Goal: Task Accomplishment & Management: Complete application form

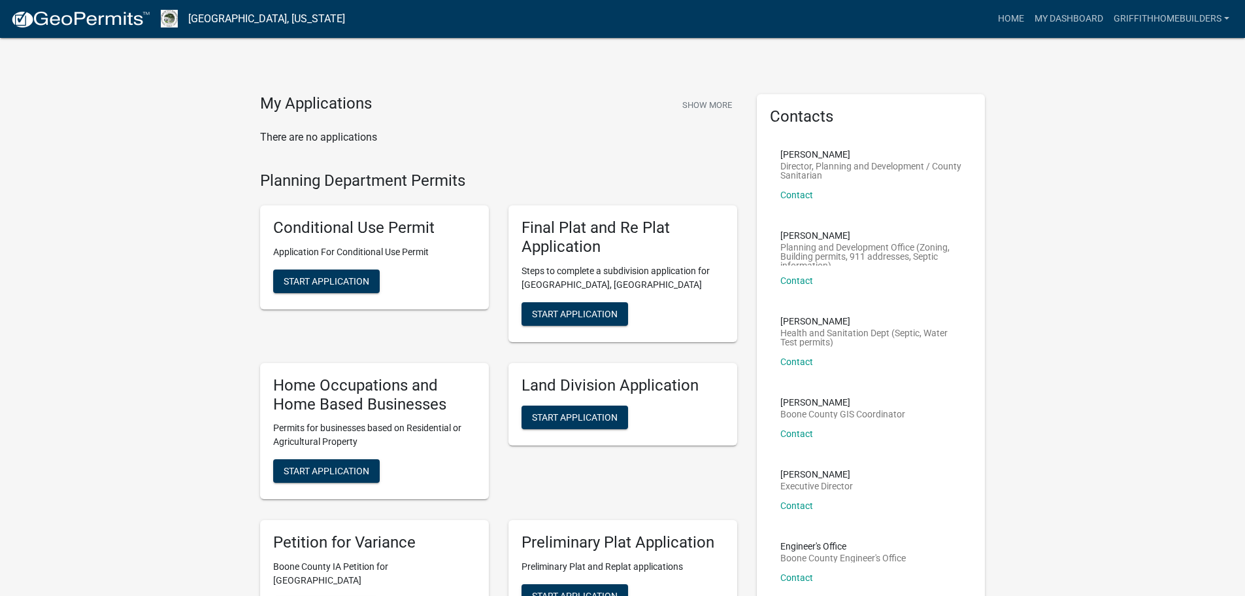
scroll to position [65, 0]
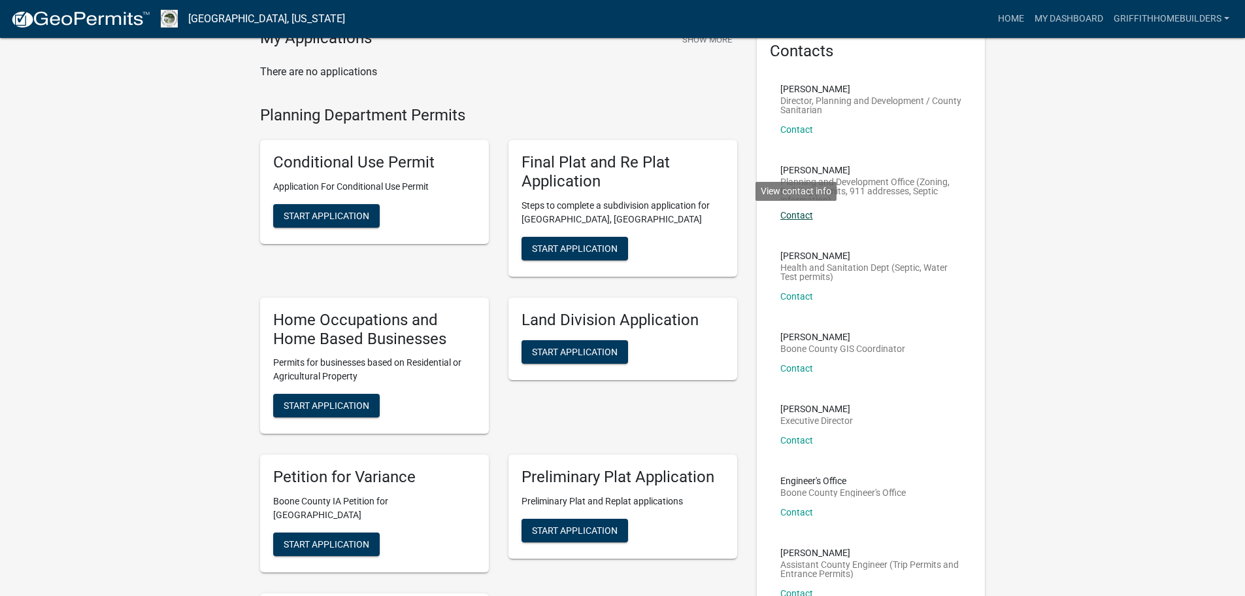
click at [802, 219] on link "Contact" at bounding box center [797, 215] width 33 height 10
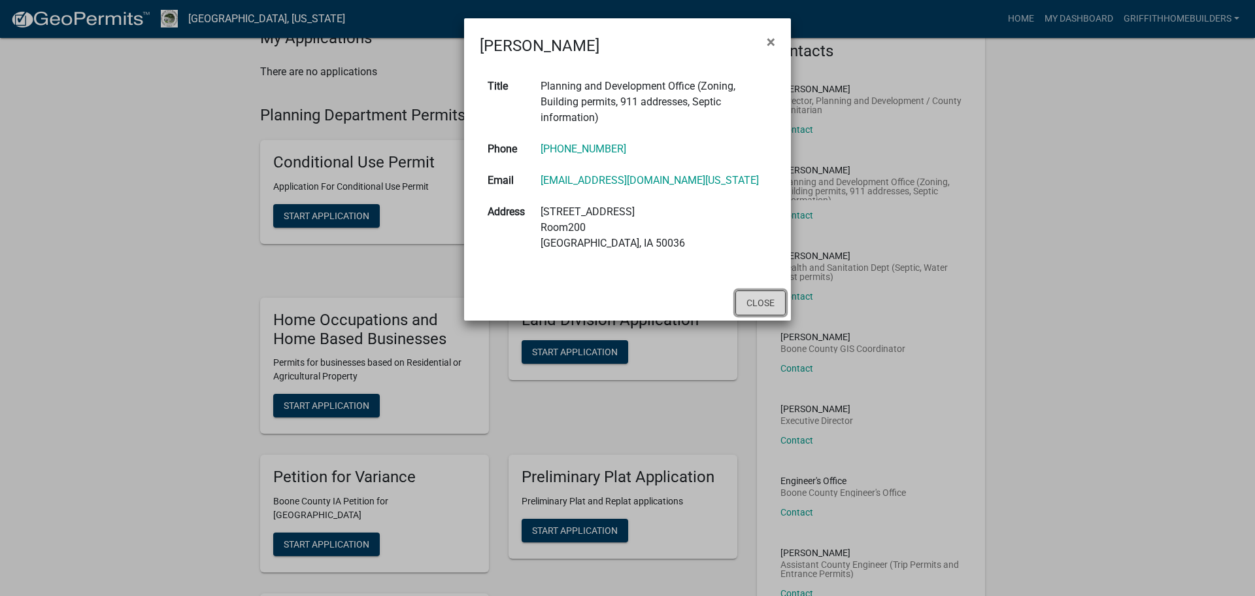
click at [764, 308] on button "Close" at bounding box center [760, 302] width 50 height 25
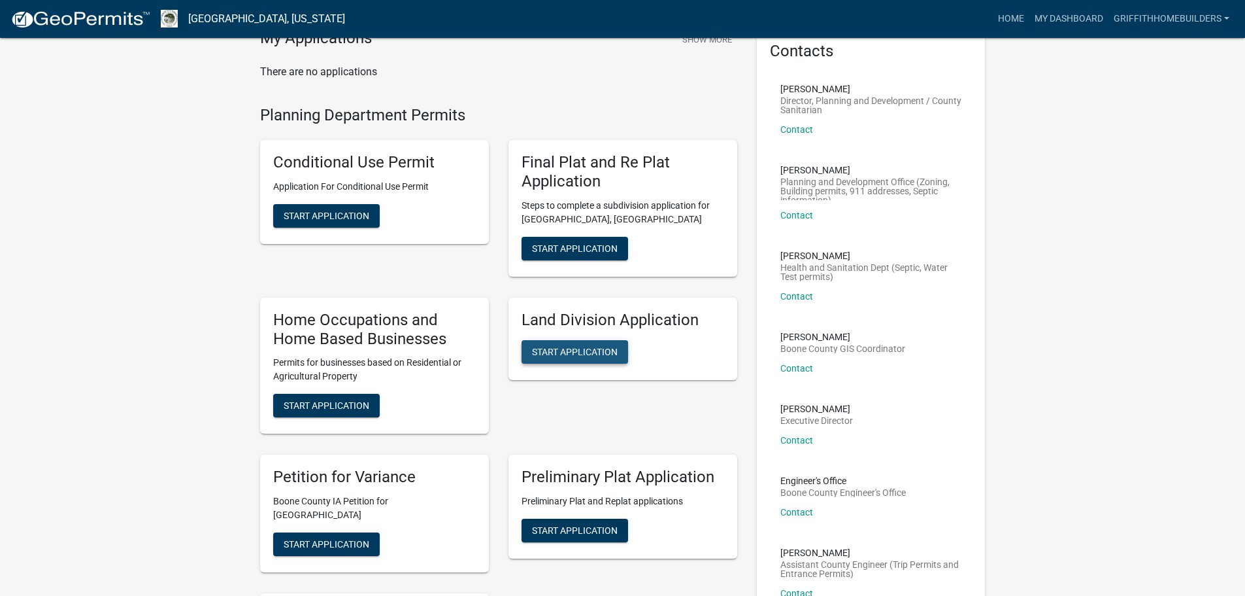
click at [611, 354] on span "Start Application" at bounding box center [575, 351] width 86 height 10
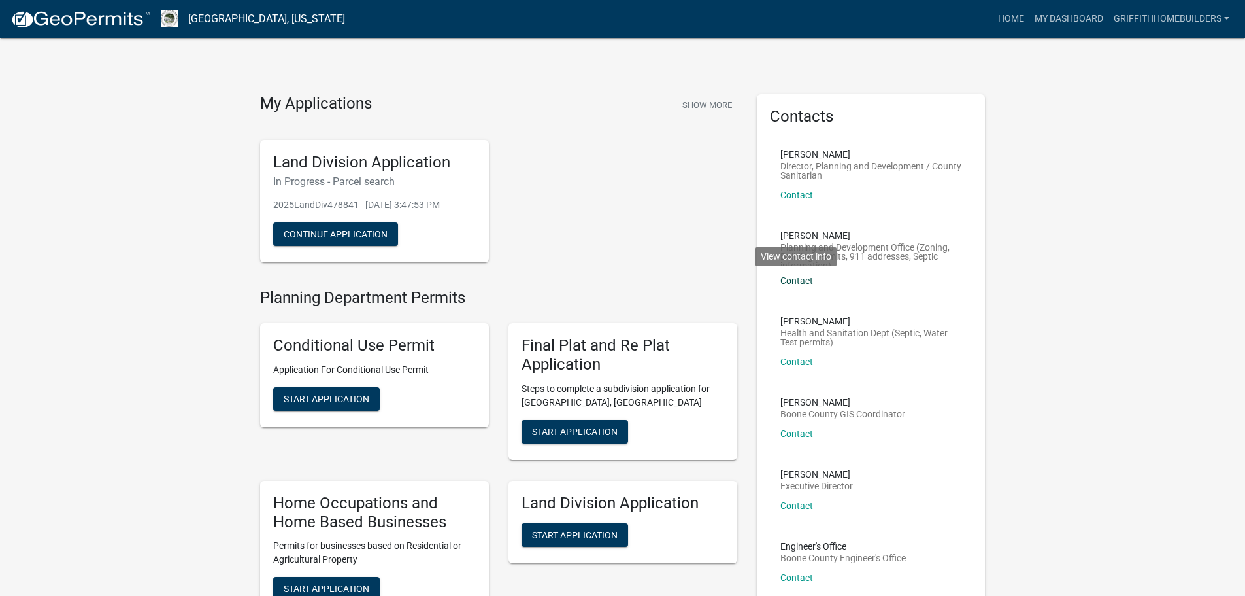
click at [801, 279] on link "Contact" at bounding box center [797, 280] width 33 height 10
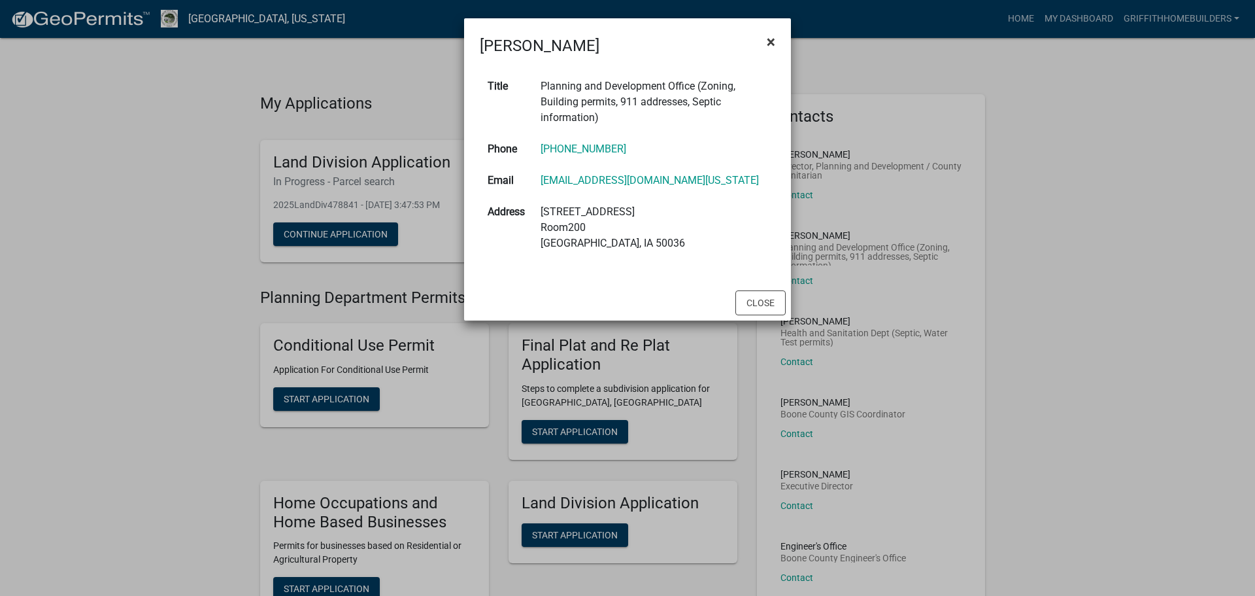
click at [770, 39] on span "×" at bounding box center [771, 42] width 8 height 18
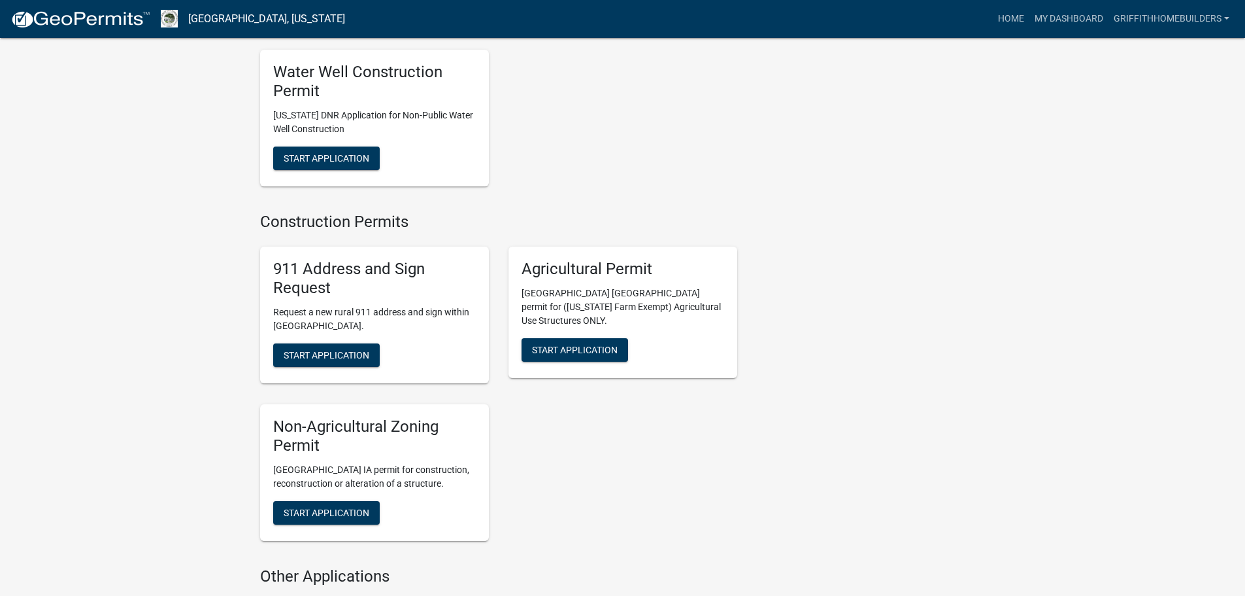
scroll to position [1896, 0]
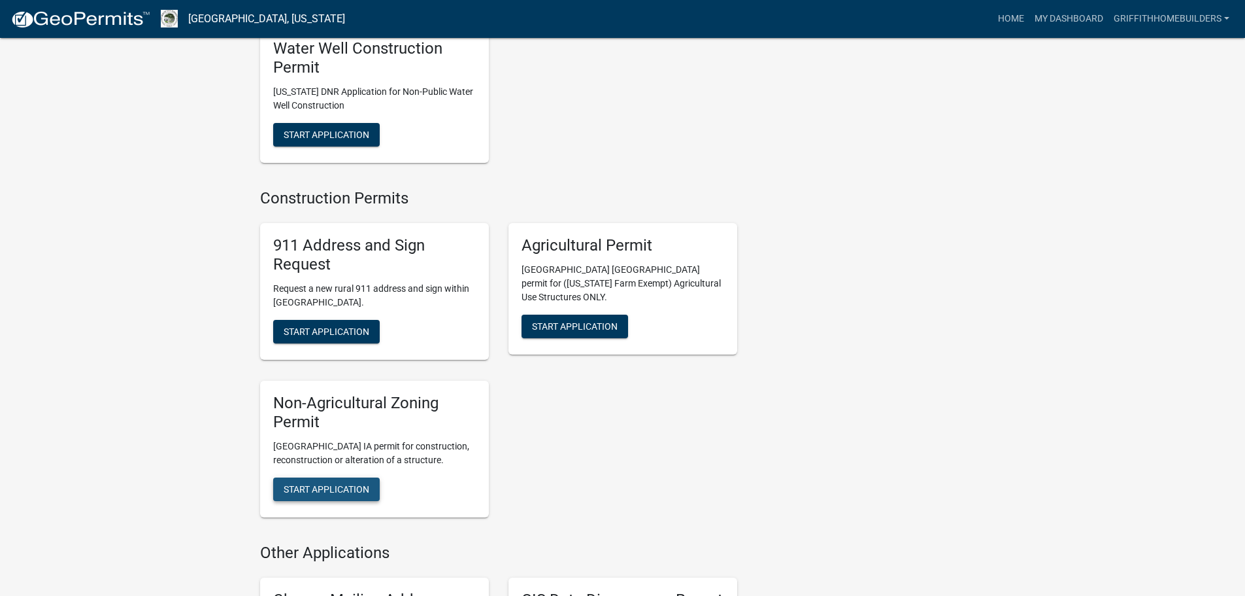
click at [318, 477] on button "Start Application" at bounding box center [326, 489] width 107 height 24
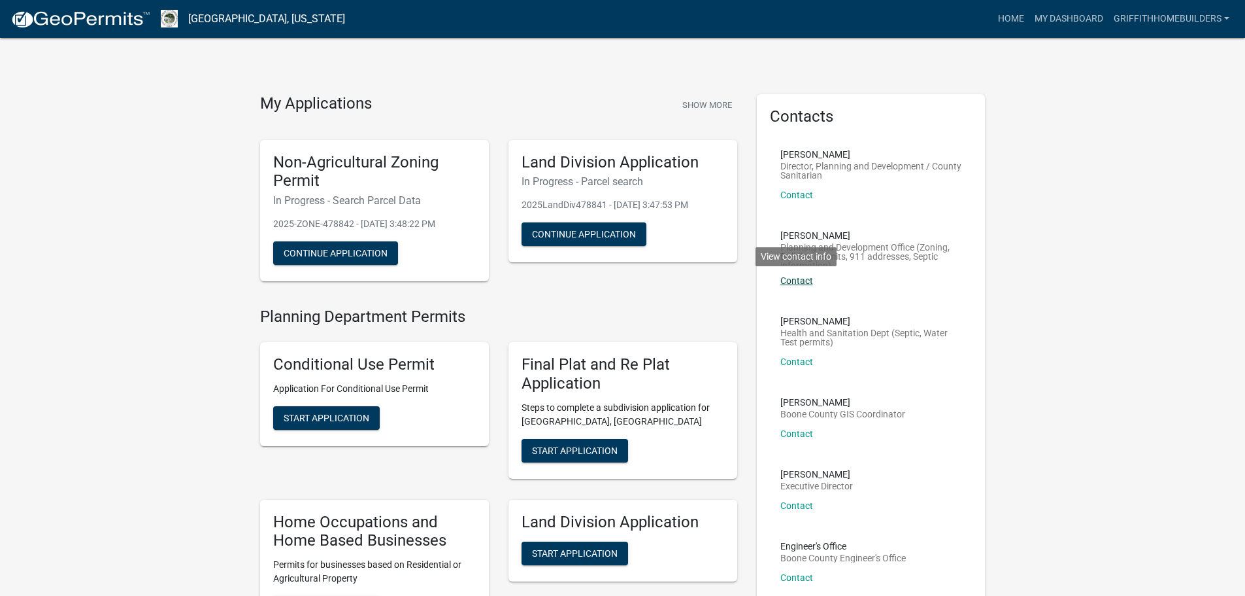
click at [807, 277] on link "Contact" at bounding box center [797, 280] width 33 height 10
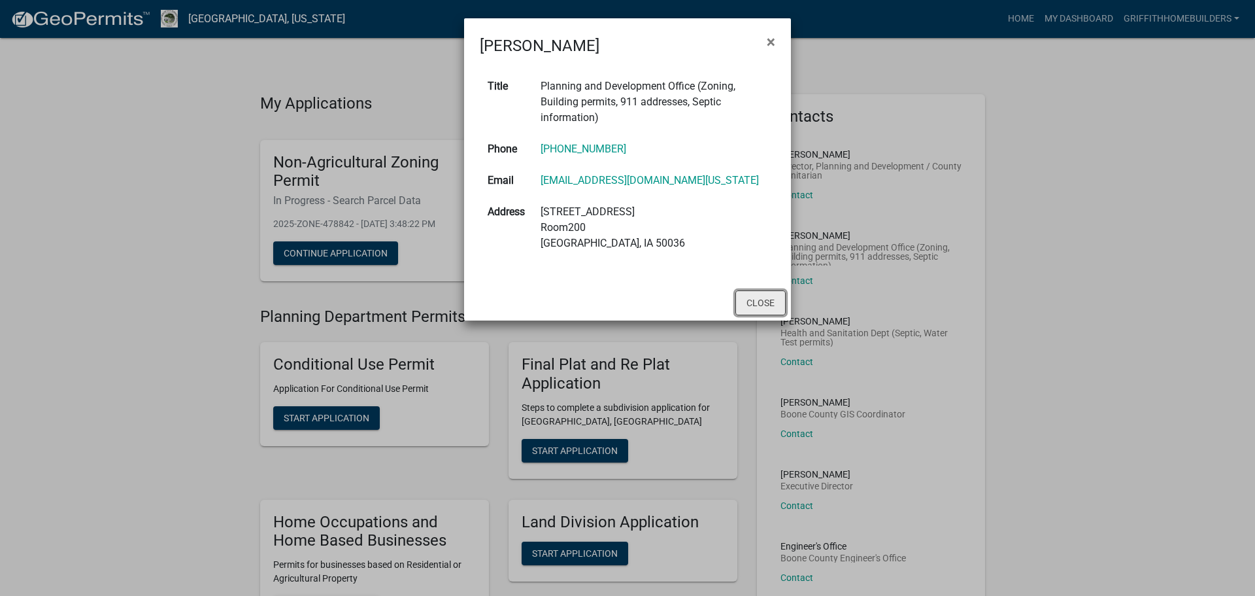
click at [756, 301] on button "Close" at bounding box center [760, 302] width 50 height 25
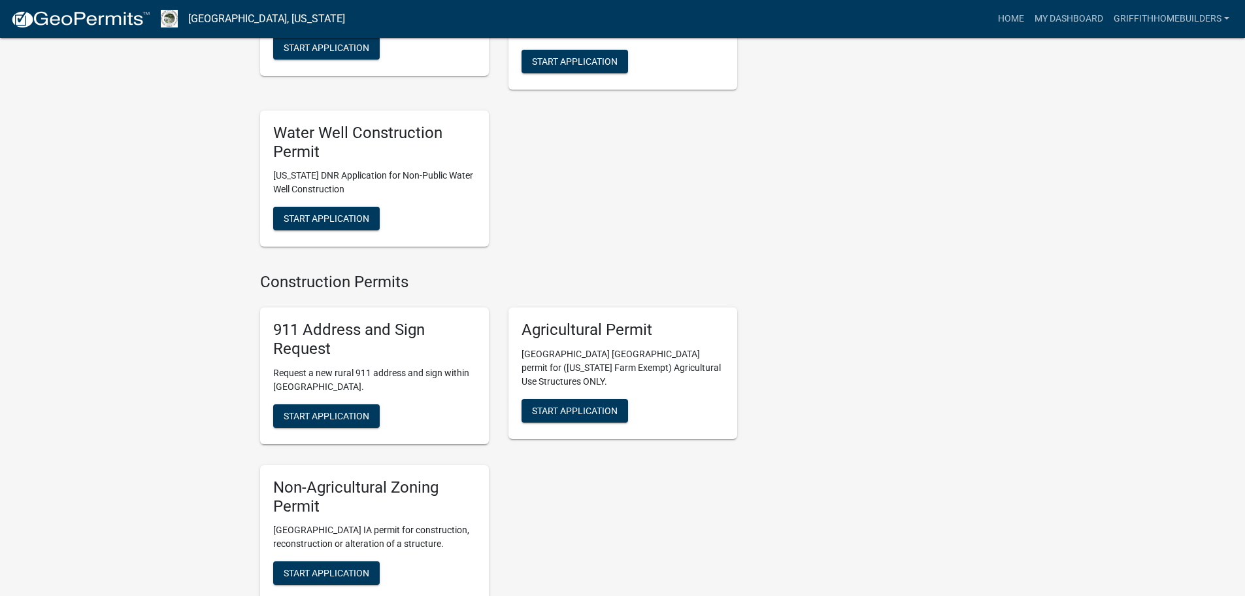
scroll to position [1896, 0]
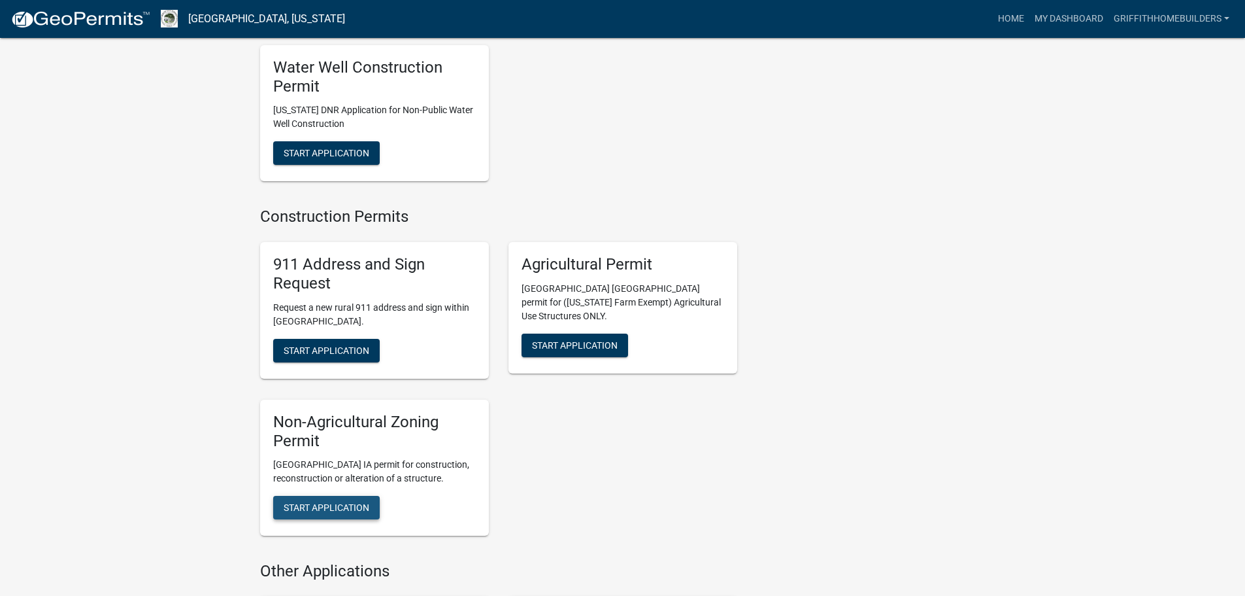
click at [345, 502] on span "Start Application" at bounding box center [327, 507] width 86 height 10
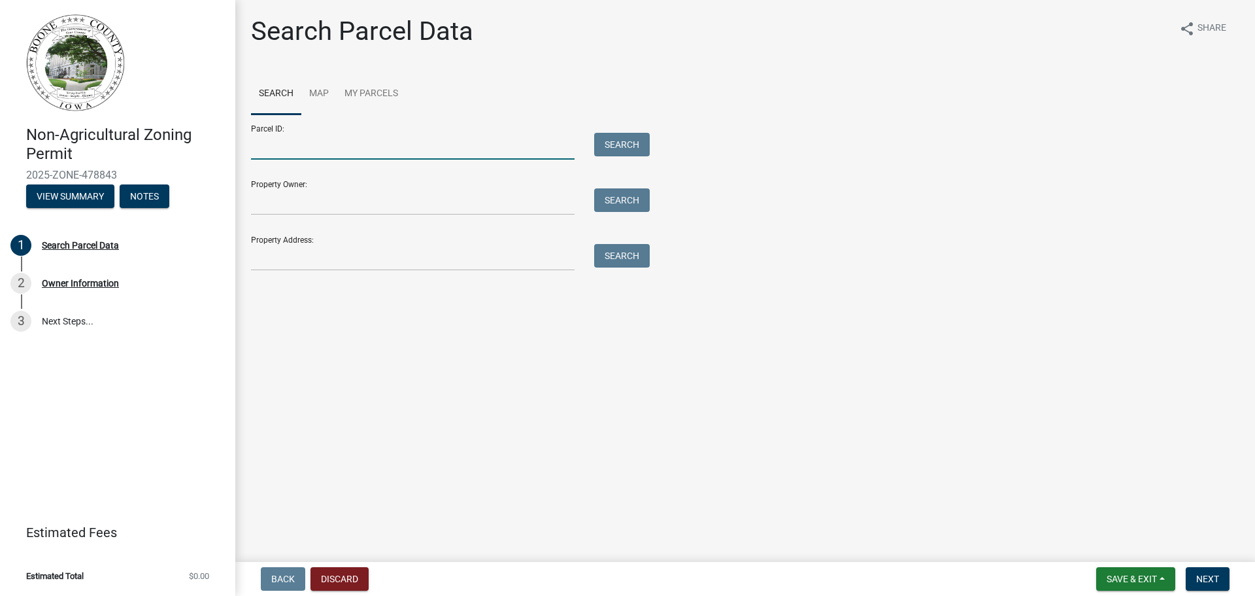
click at [288, 152] on input "Parcel ID:" at bounding box center [413, 146] width 324 height 27
type input "088426321100008"
click at [630, 151] on button "Search" at bounding box center [622, 145] width 56 height 24
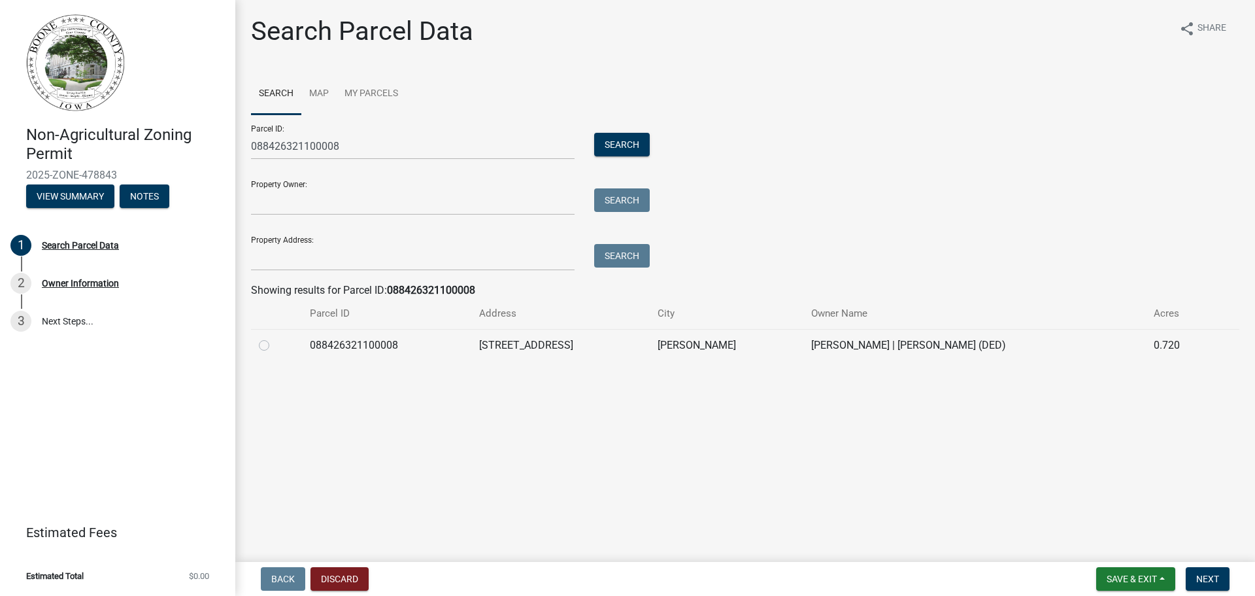
click at [275, 337] on label at bounding box center [275, 337] width 0 height 0
click at [275, 346] on input "radio" at bounding box center [279, 341] width 8 height 8
radio input "true"
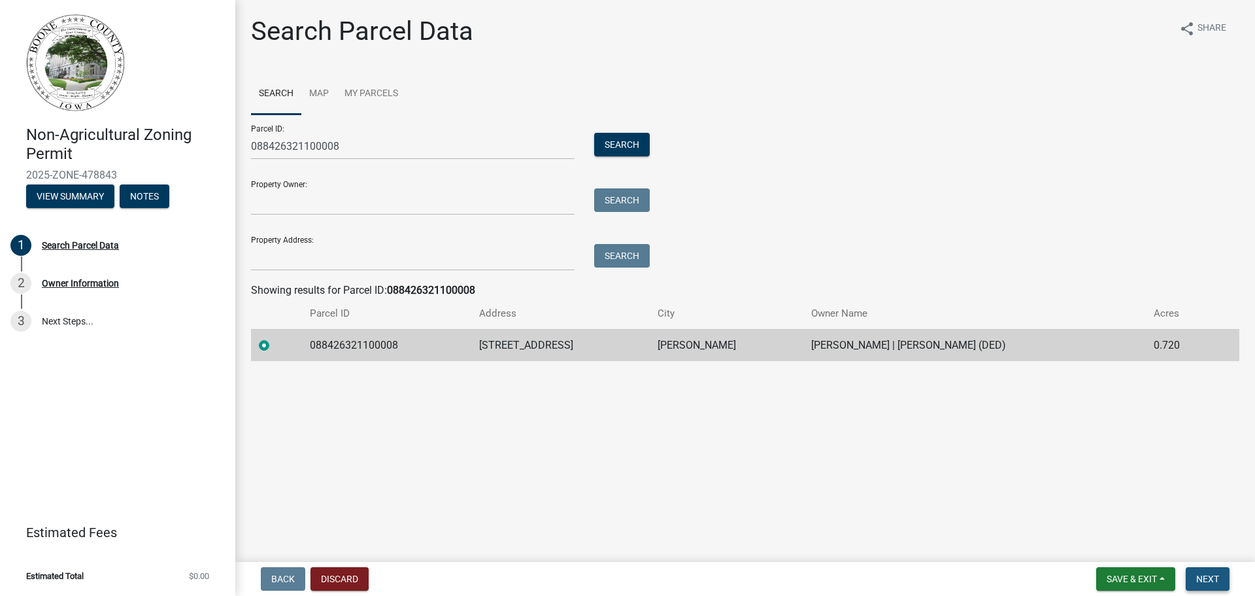
click at [1198, 581] on span "Next" at bounding box center [1207, 578] width 23 height 10
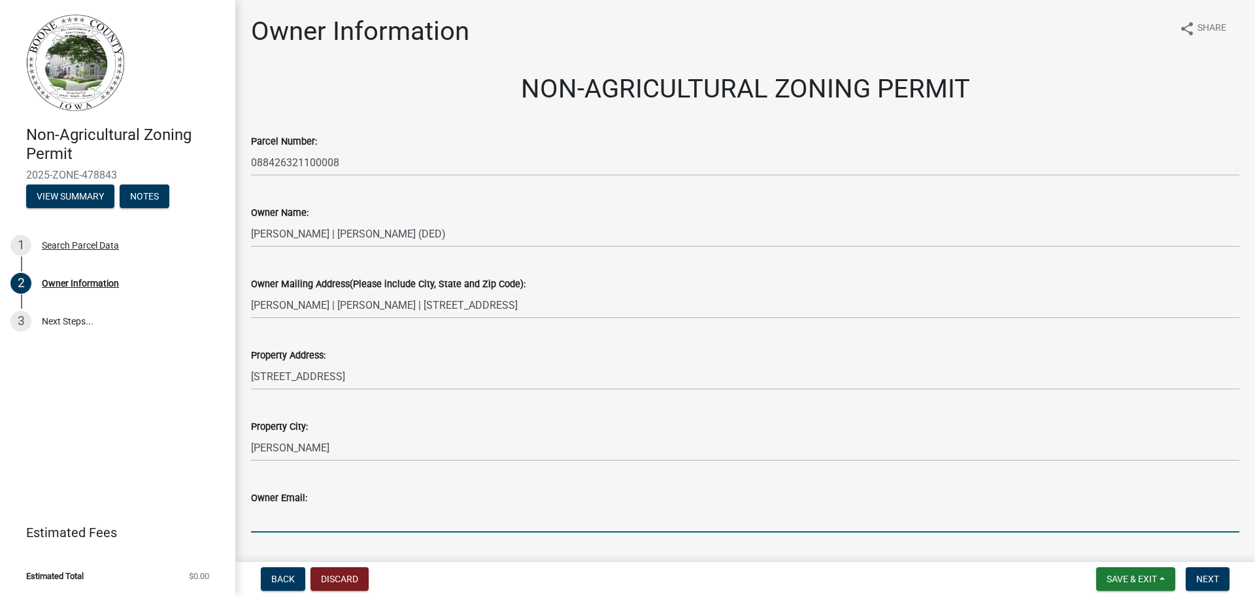
click at [352, 524] on input "Owner Email:" at bounding box center [745, 518] width 988 height 27
click at [273, 525] on input "Owner Email:" at bounding box center [745, 518] width 988 height 27
paste input "mailto:lydiajohnson.37@gmail.com"
click at [281, 521] on input "mailto:lydiajohnson.37@gmail.com" at bounding box center [745, 518] width 988 height 27
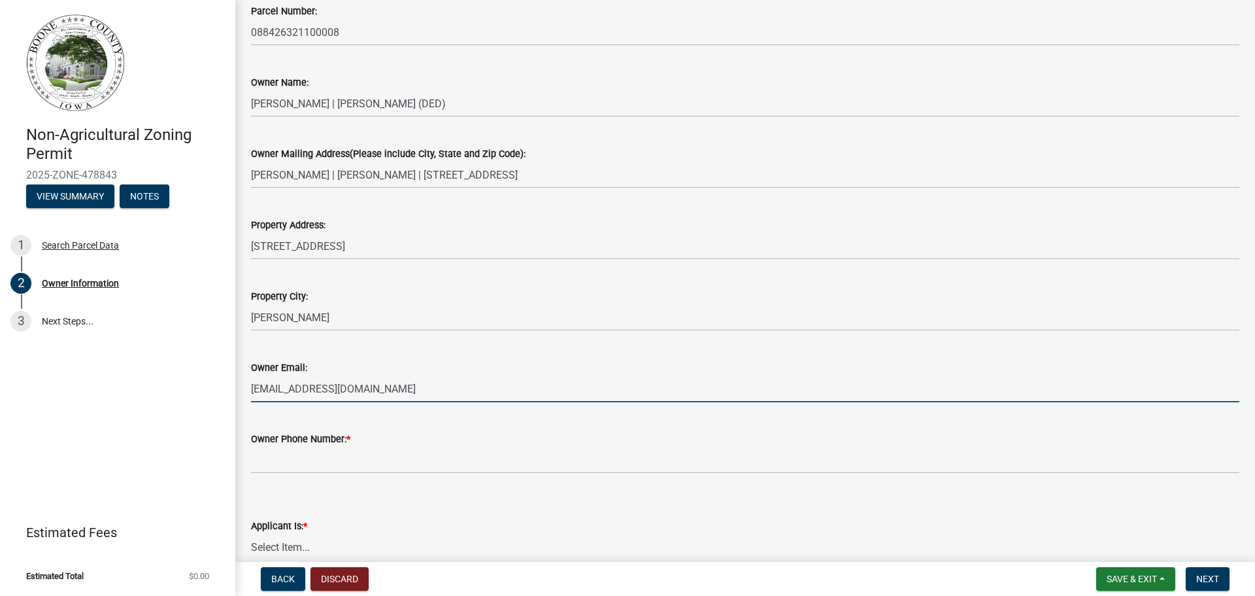
scroll to position [131, 0]
type input "lydiajohnson.37@gmail.com"
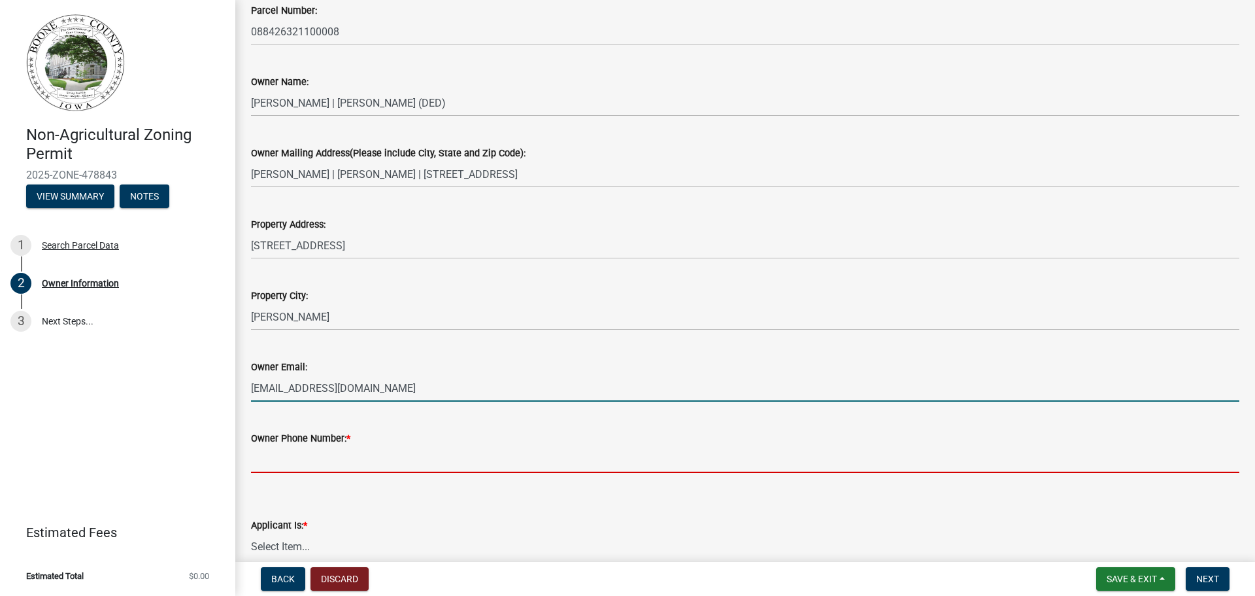
click at [299, 462] on input "Owner Phone Number: *" at bounding box center [745, 459] width 988 height 27
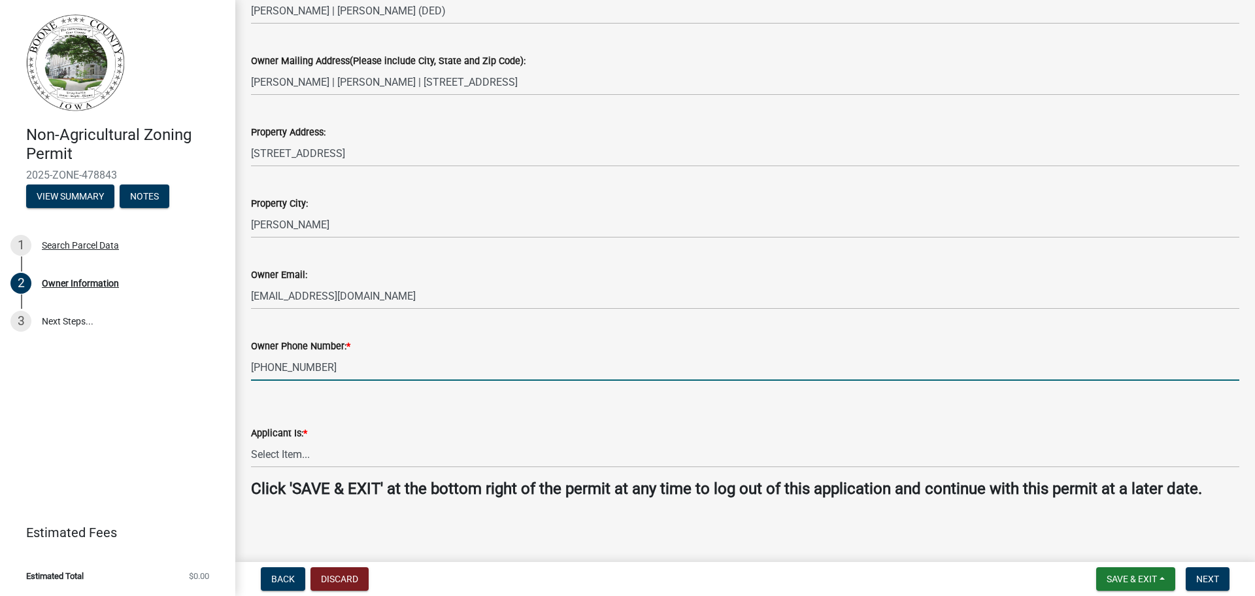
scroll to position [226, 0]
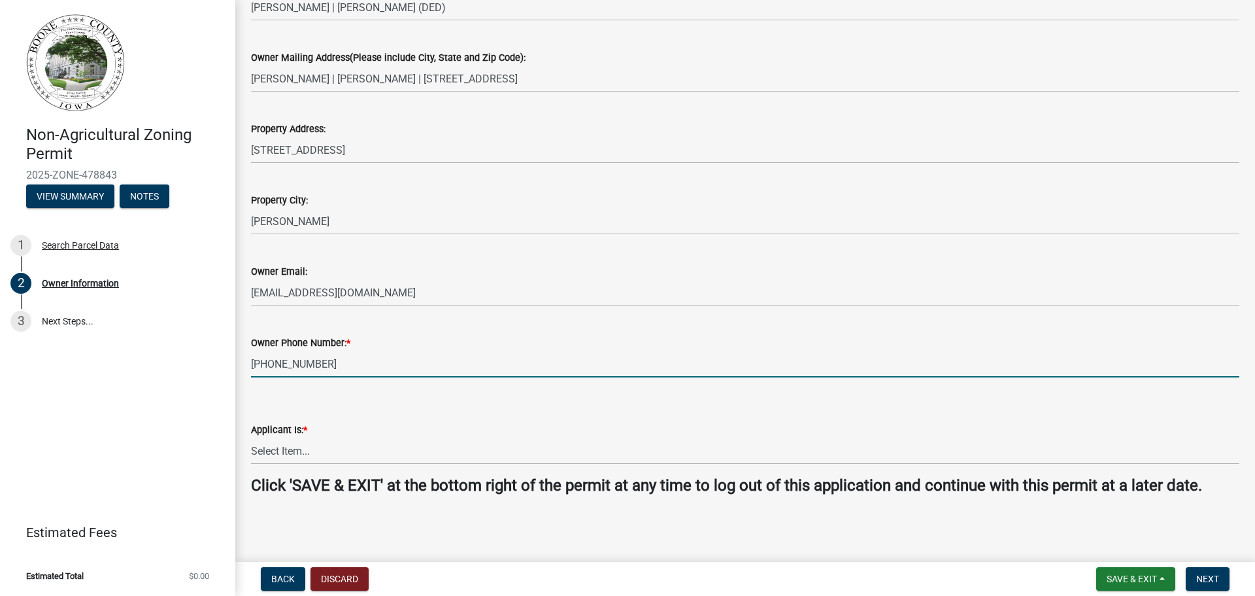
type input "515-493-9027"
click at [292, 452] on select "Select Item... The Property Owner A contractor who has registered with Boone Co…" at bounding box center [745, 450] width 988 height 27
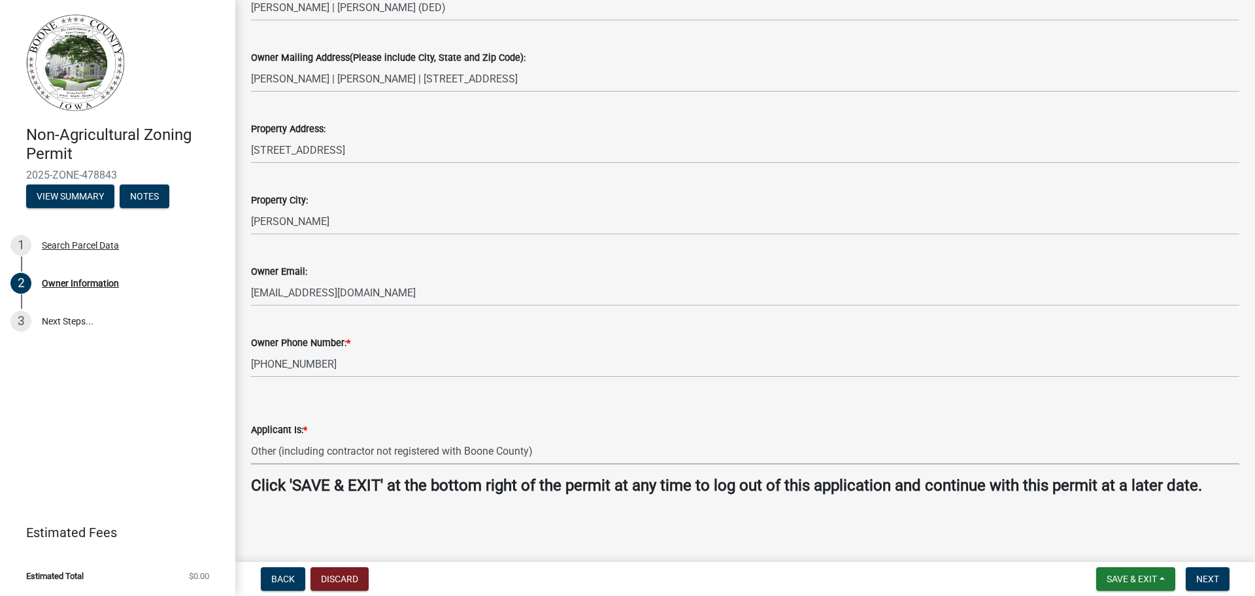
click at [251, 437] on select "Select Item... The Property Owner A contractor who has registered with Boone Co…" at bounding box center [745, 450] width 988 height 27
select select "3ed4f874-923c-41ae-a2fd-53bc5685aa09"
click at [1201, 578] on span "Next" at bounding box center [1207, 578] width 23 height 10
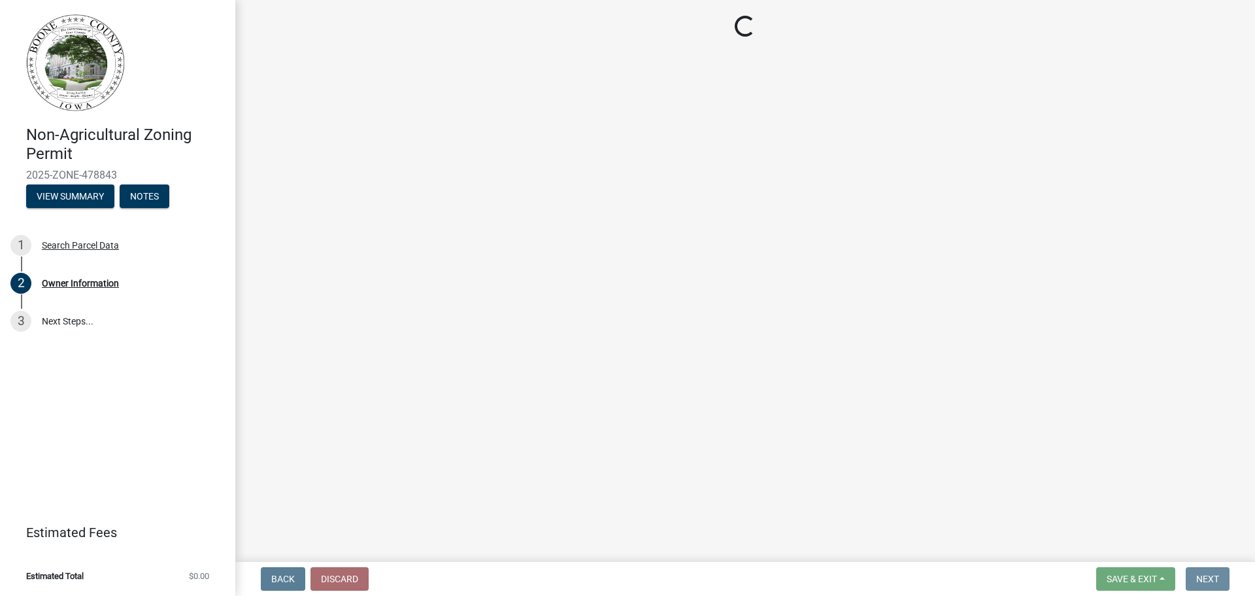
scroll to position [0, 0]
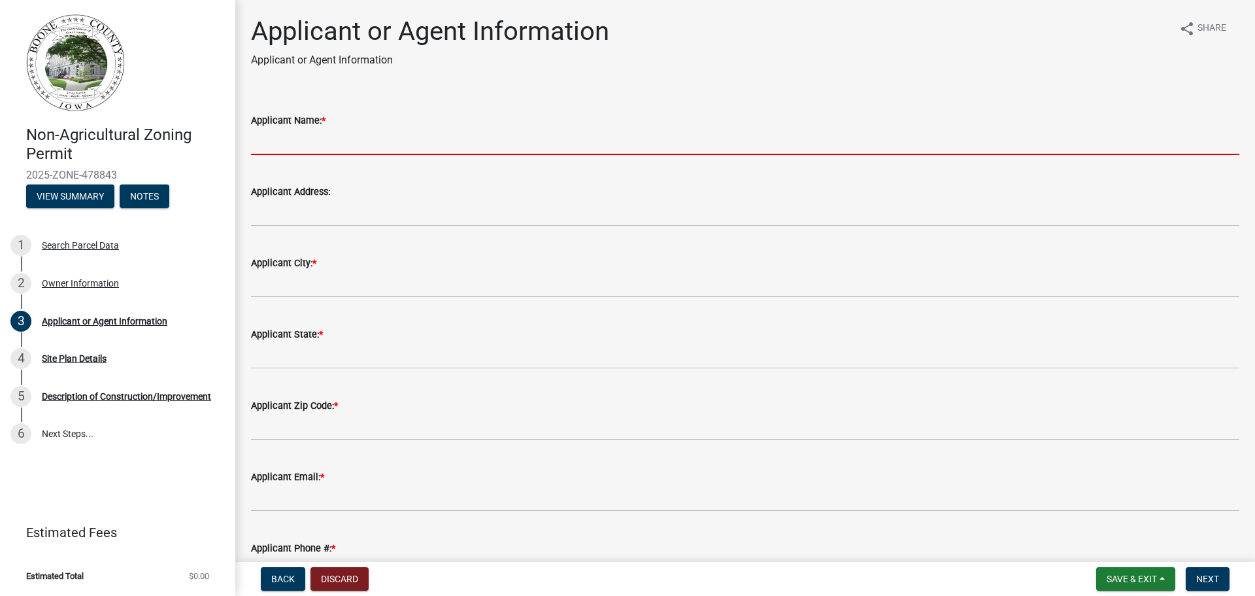
click at [275, 143] on input "Applicant Name: *" at bounding box center [745, 141] width 988 height 27
type input "Griffith Homebuilders of Iowa, LLC"
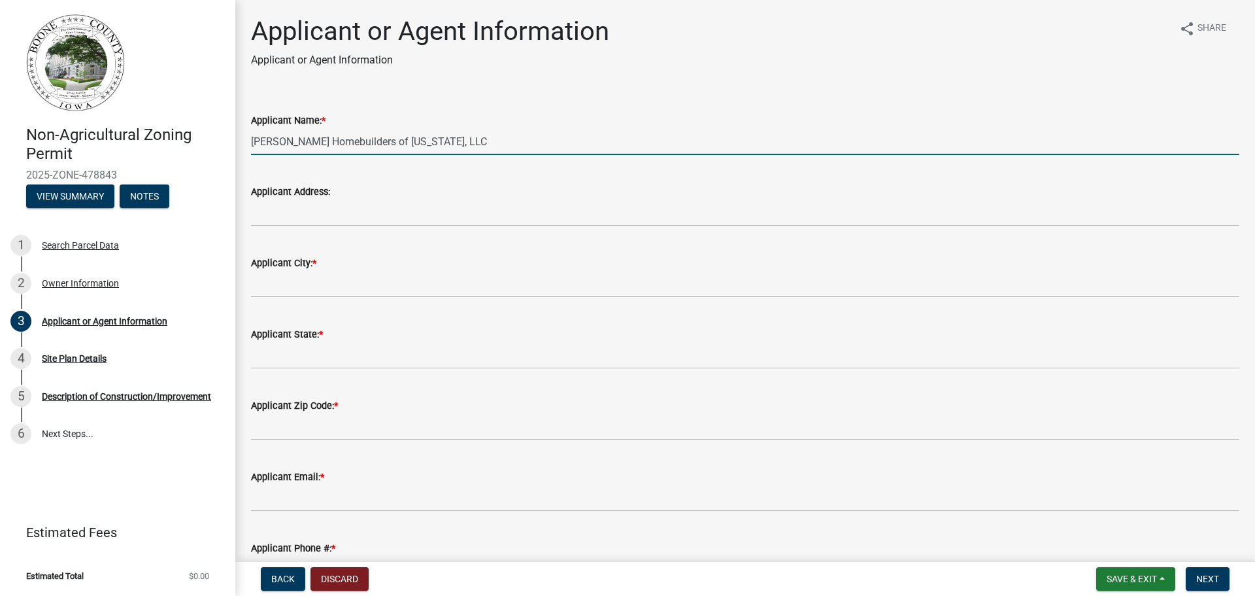
type input "PO Box 71"
type input "Urbana"
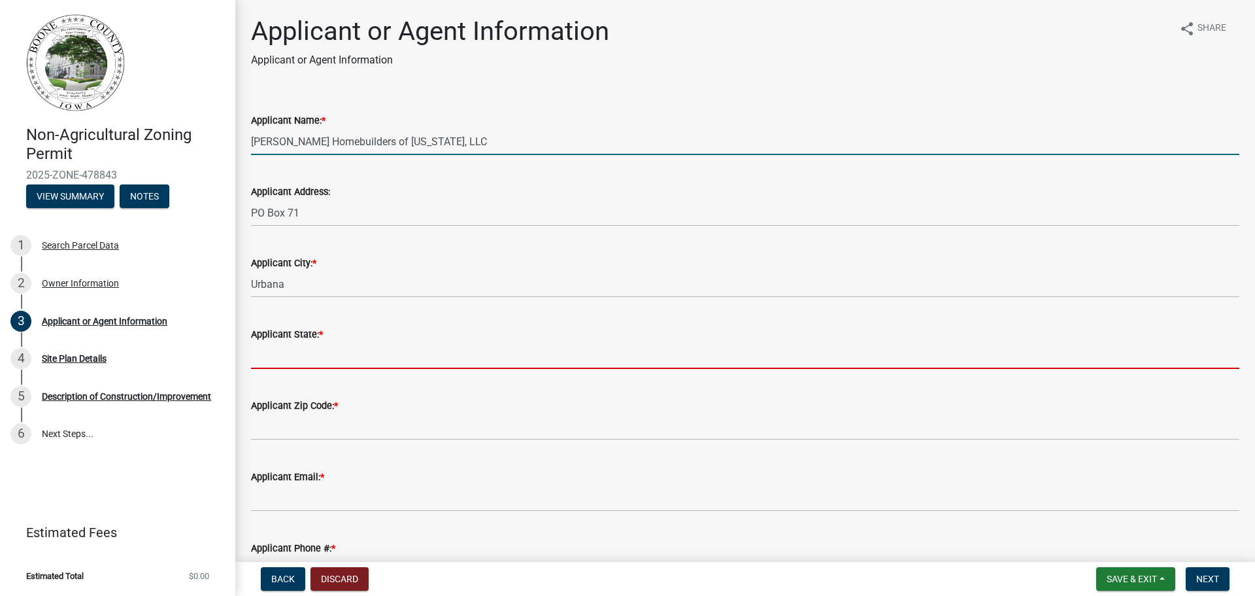
type input "IA"
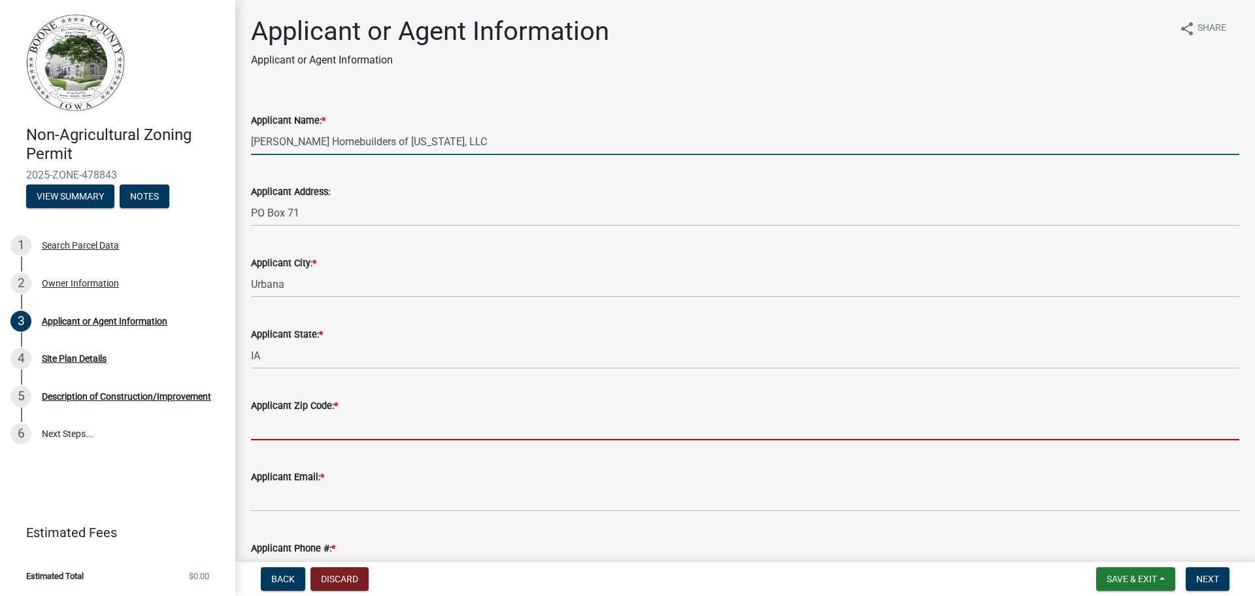
type input "52345"
type input "shawn@griffithhomebuilders.com"
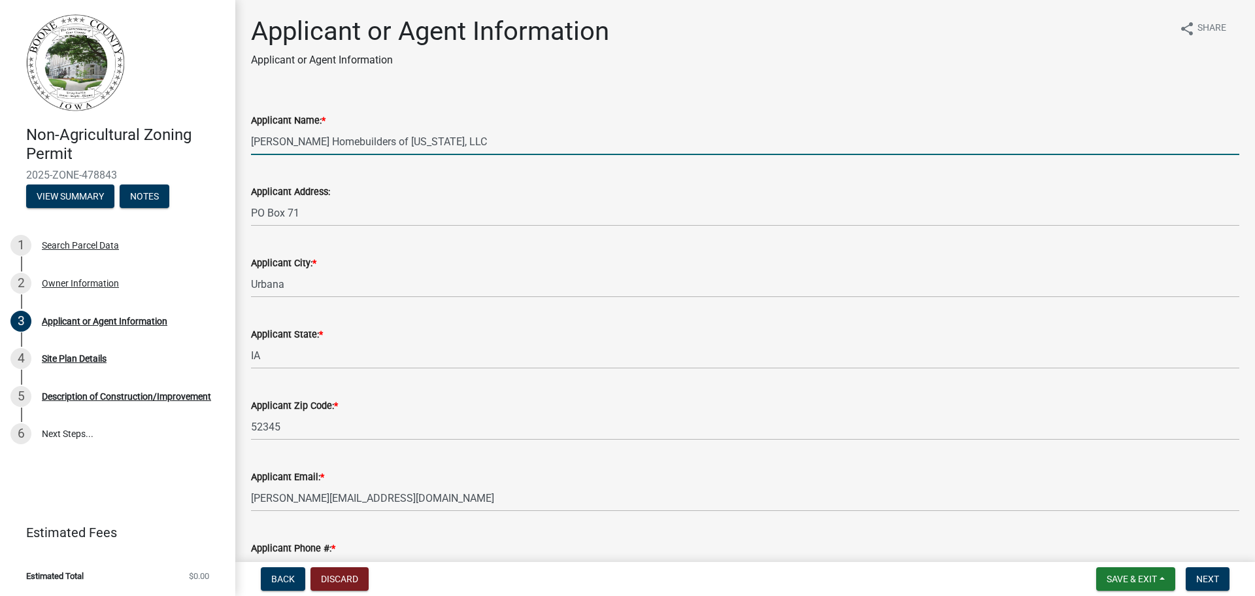
type input "8667005069"
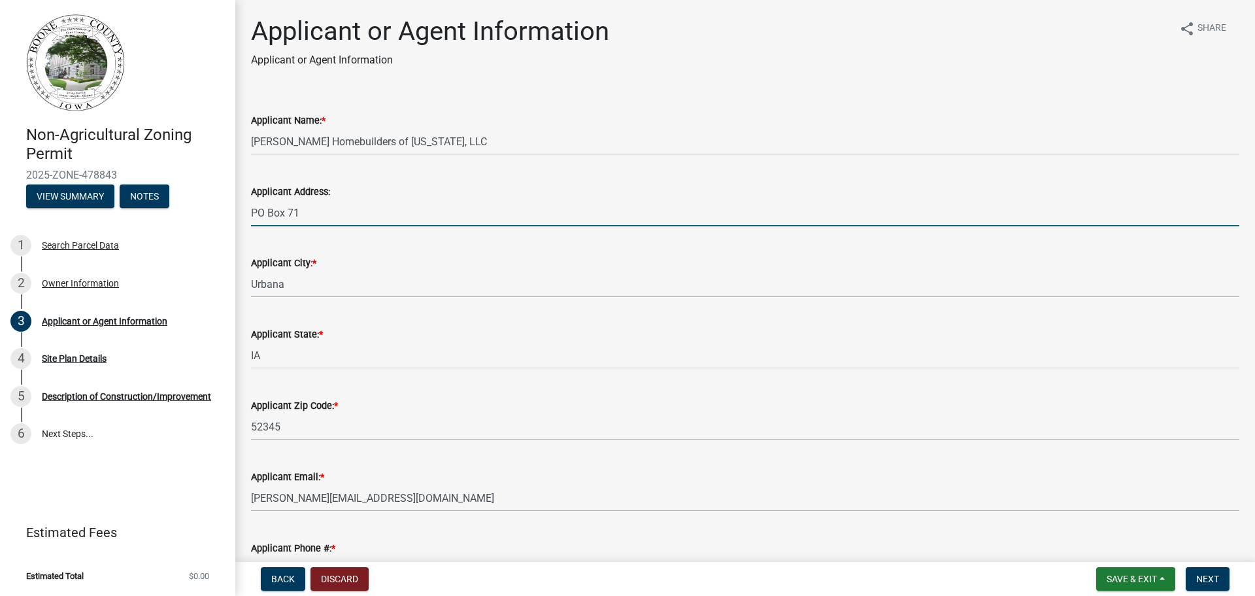
drag, startPoint x: 320, startPoint y: 217, endPoint x: 226, endPoint y: 215, distance: 94.8
click at [226, 215] on div "Non-Agricultural Zoning Permit 2025-ZONE-478843 View Summary Notes 1 Search Par…" at bounding box center [627, 298] width 1255 height 596
type input "4225 Fleur Dr #133"
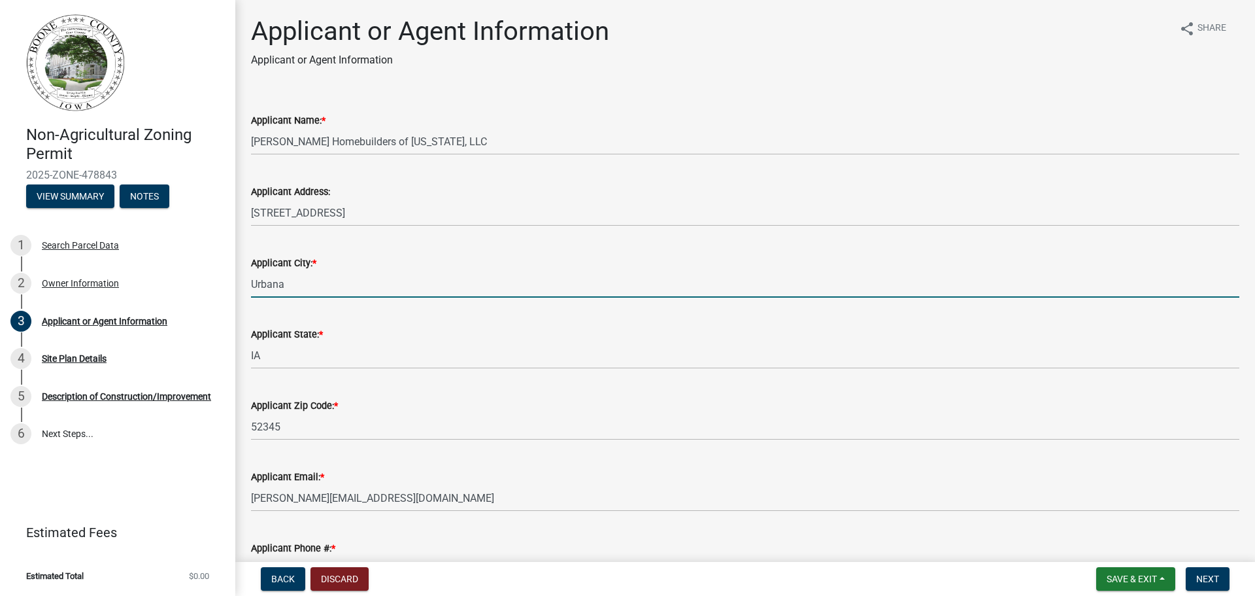
drag, startPoint x: 295, startPoint y: 287, endPoint x: 254, endPoint y: 284, distance: 42.0
click at [254, 284] on input "Urbana" at bounding box center [745, 284] width 988 height 27
type input "Des Moines"
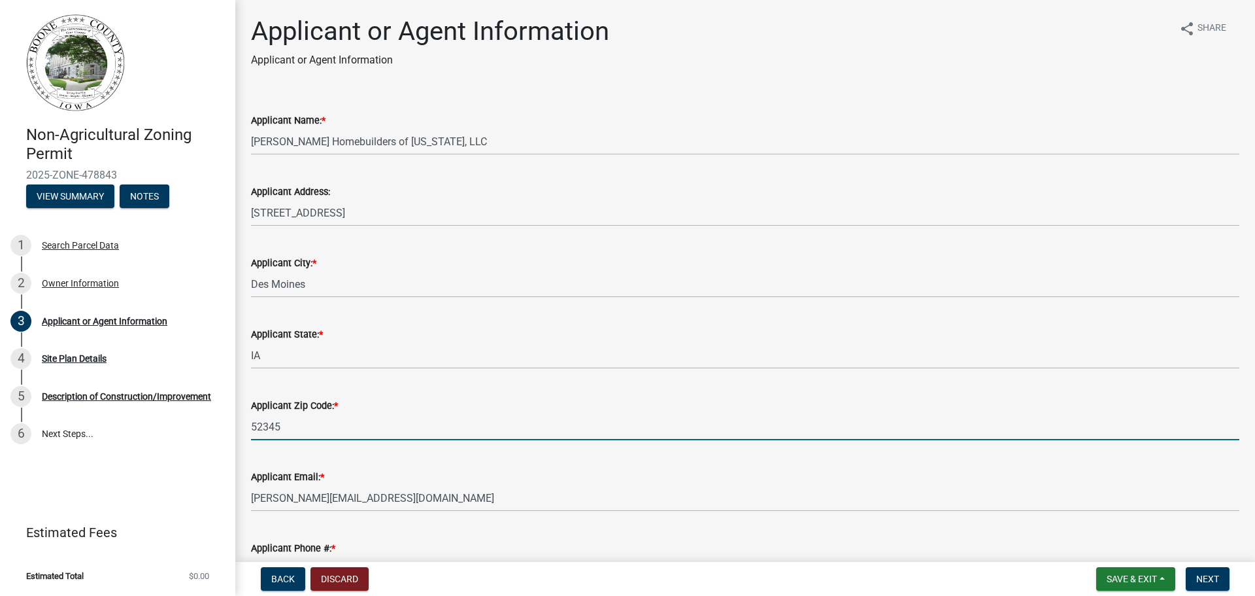
drag, startPoint x: 288, startPoint y: 428, endPoint x: 240, endPoint y: 427, distance: 47.7
click at [240, 427] on div "Applicant or Agent Information Applicant or Agent Information share Share Appli…" at bounding box center [745, 310] width 1020 height 589
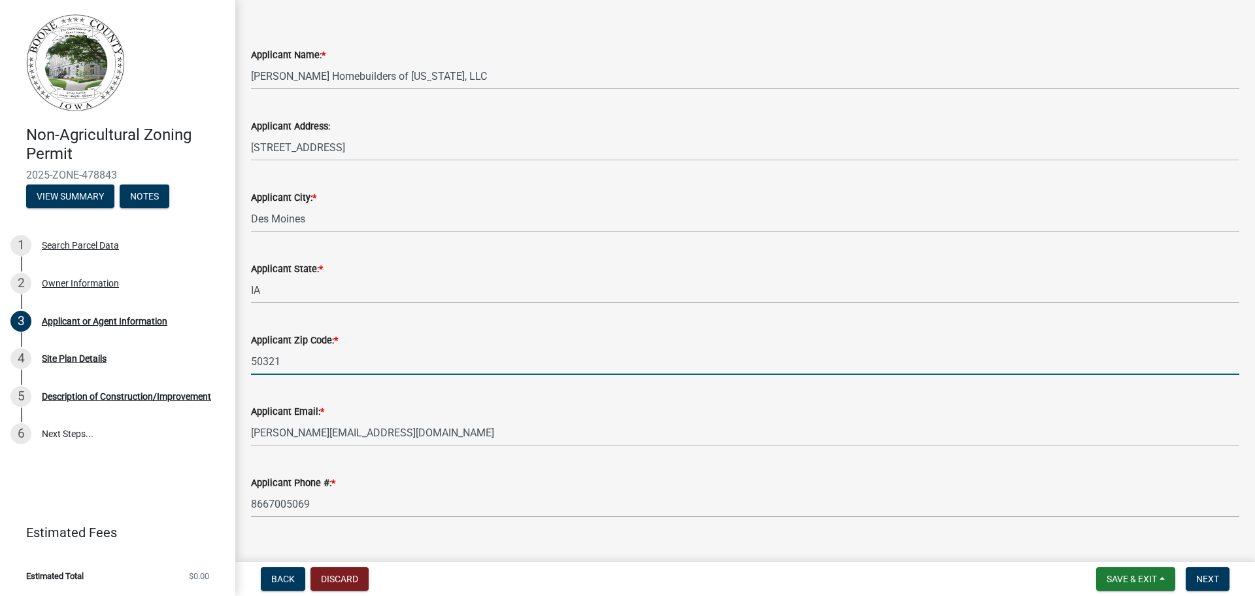
scroll to position [88, 0]
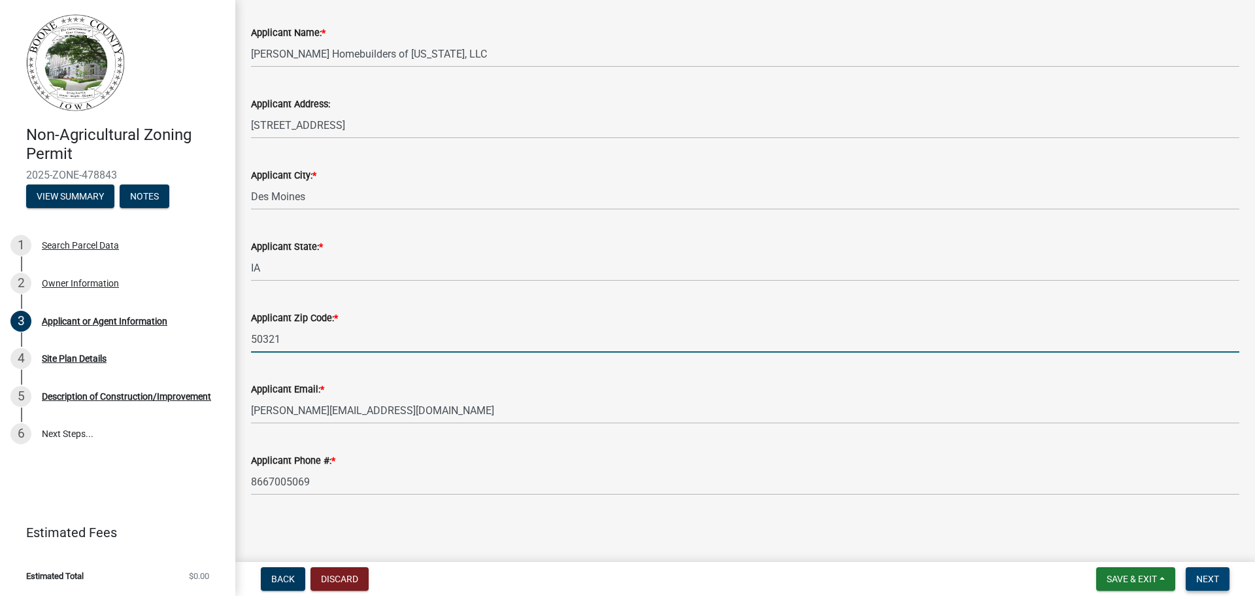
type input "50321"
click at [1218, 577] on span "Next" at bounding box center [1207, 578] width 23 height 10
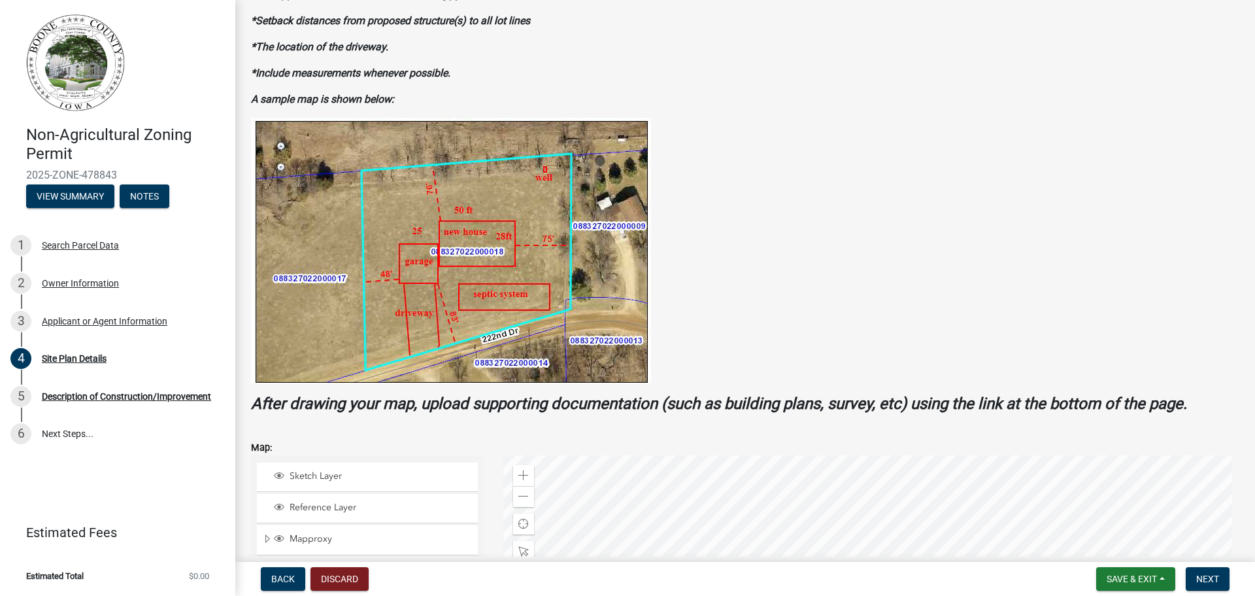
scroll to position [131, 0]
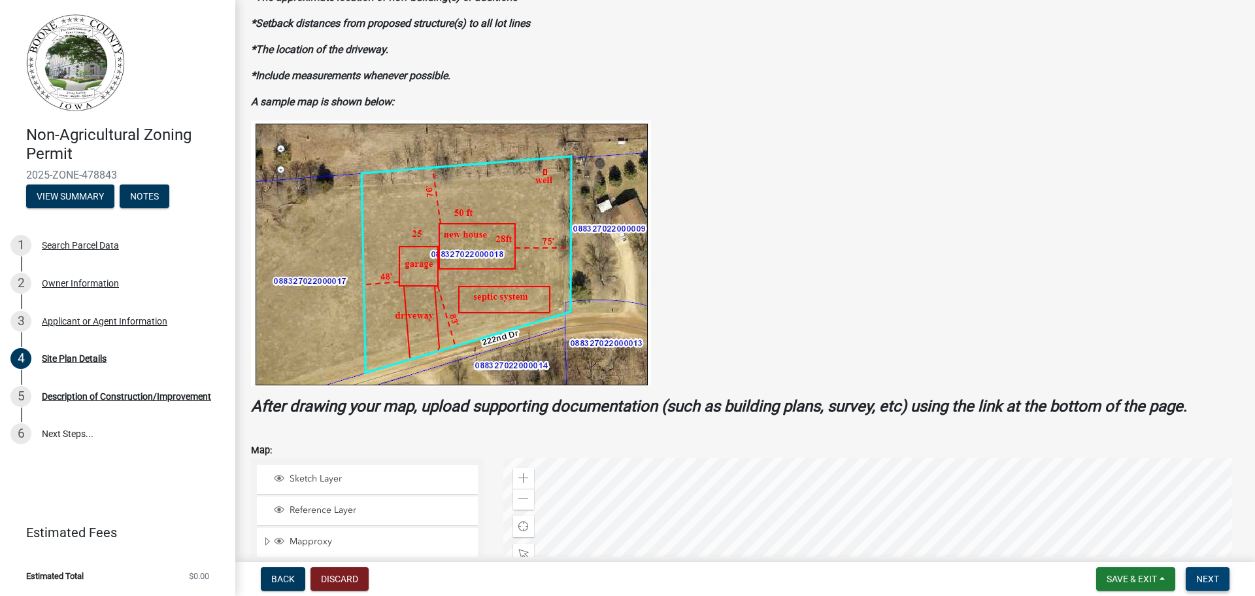
click at [1209, 582] on span "Next" at bounding box center [1207, 578] width 23 height 10
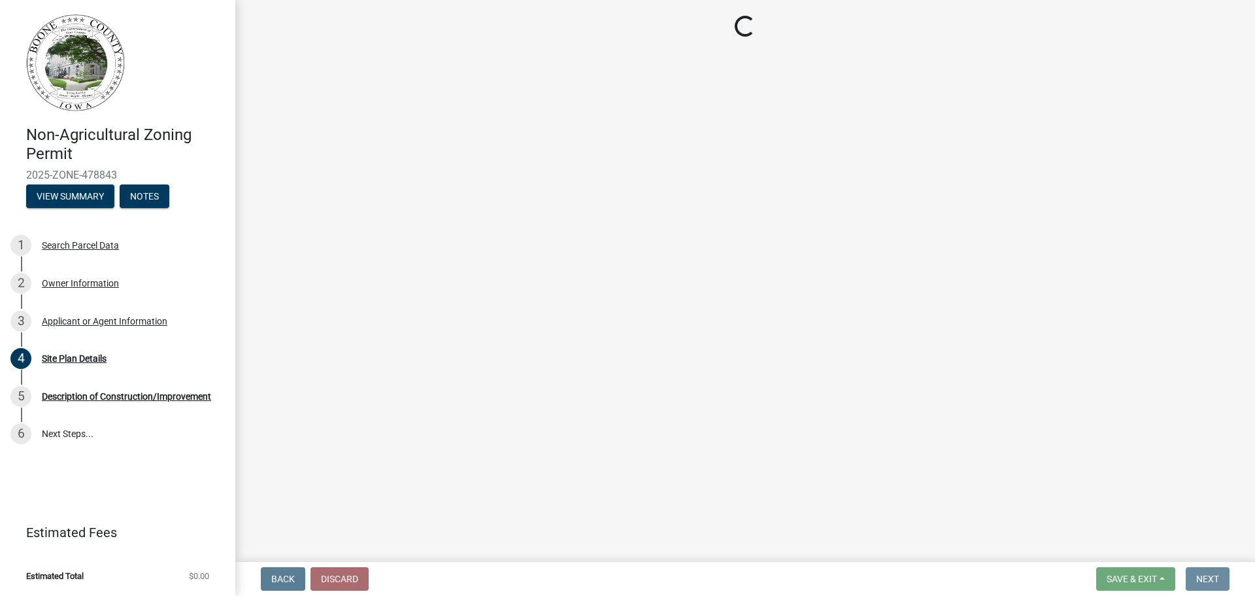
scroll to position [0, 0]
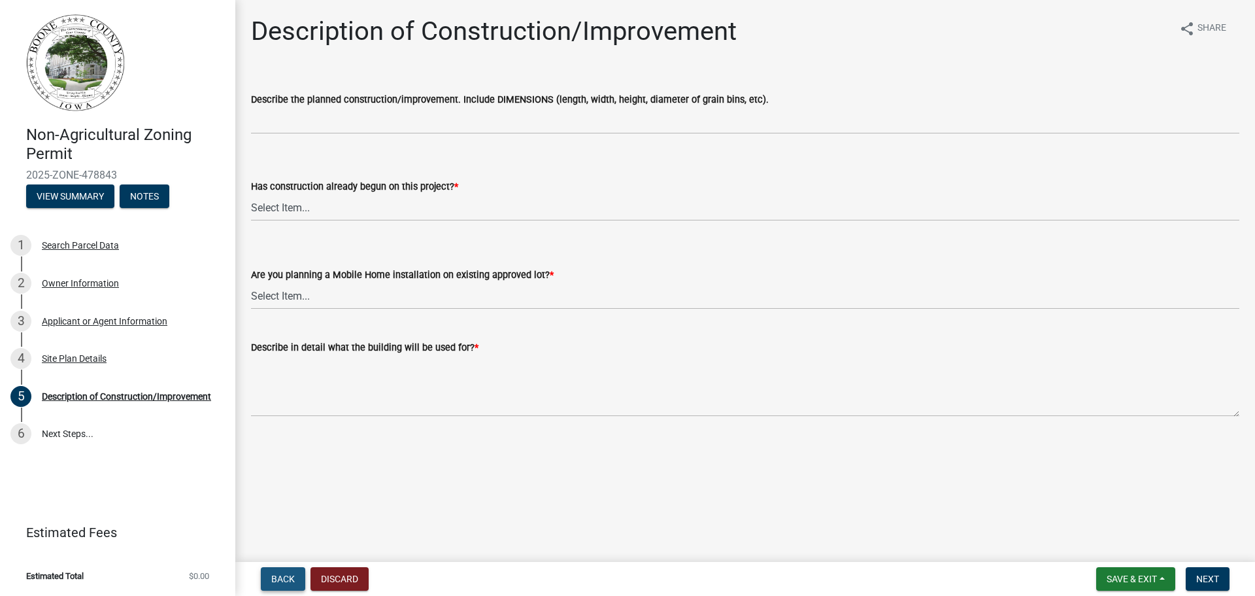
click at [283, 583] on span "Back" at bounding box center [283, 578] width 24 height 10
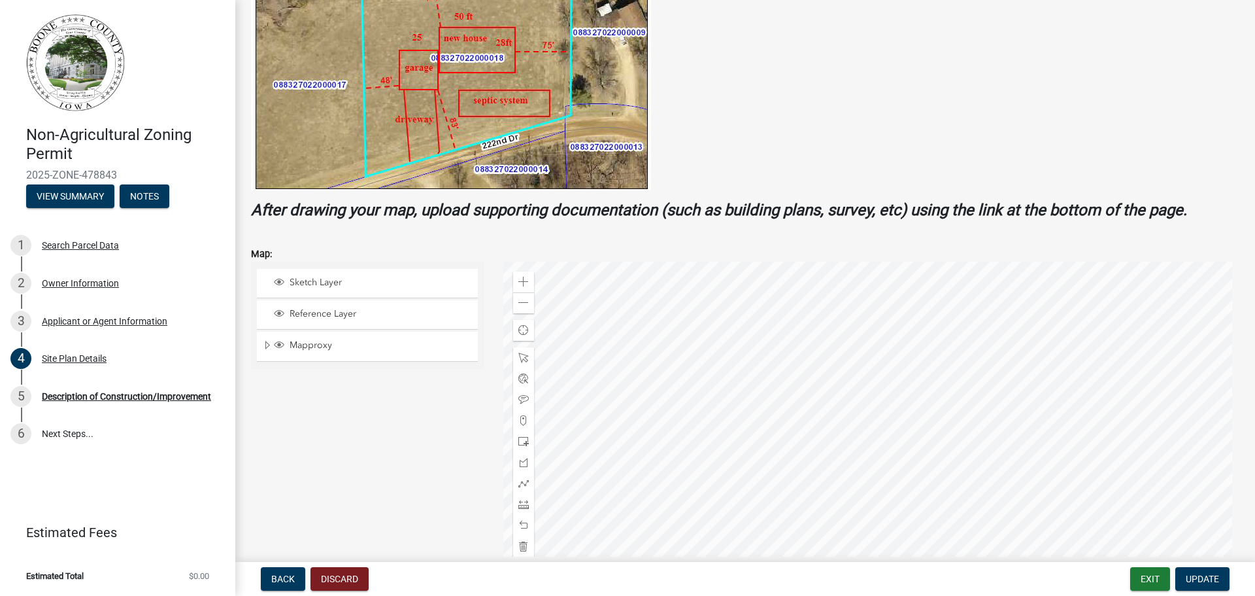
scroll to position [518, 0]
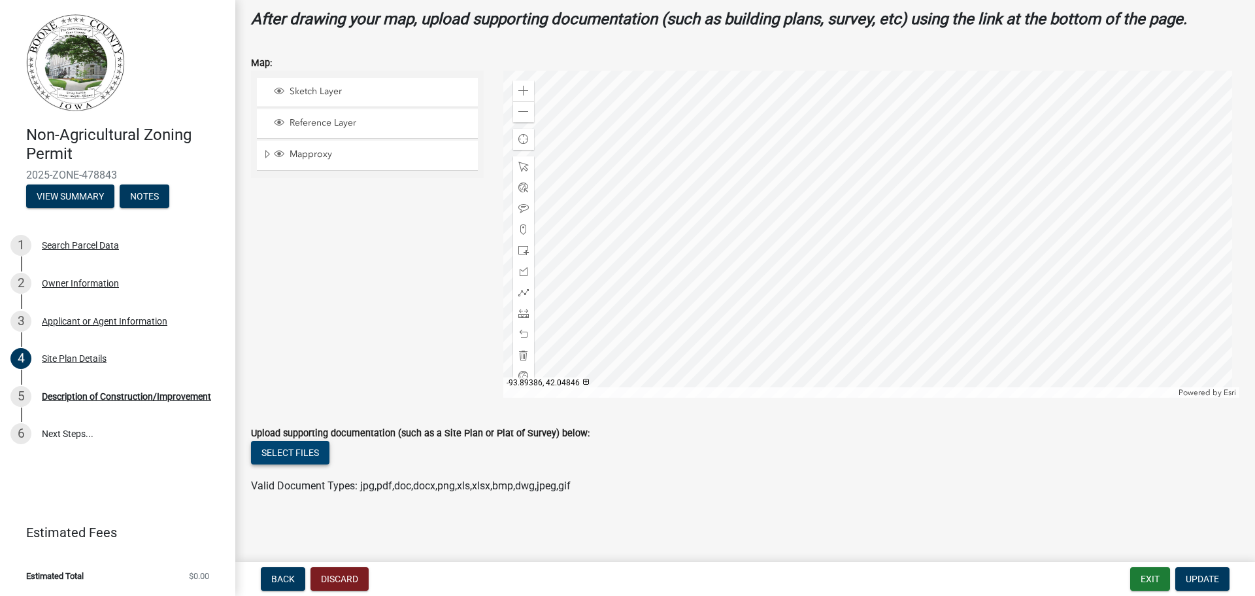
click at [303, 460] on button "Select files" at bounding box center [290, 453] width 78 height 24
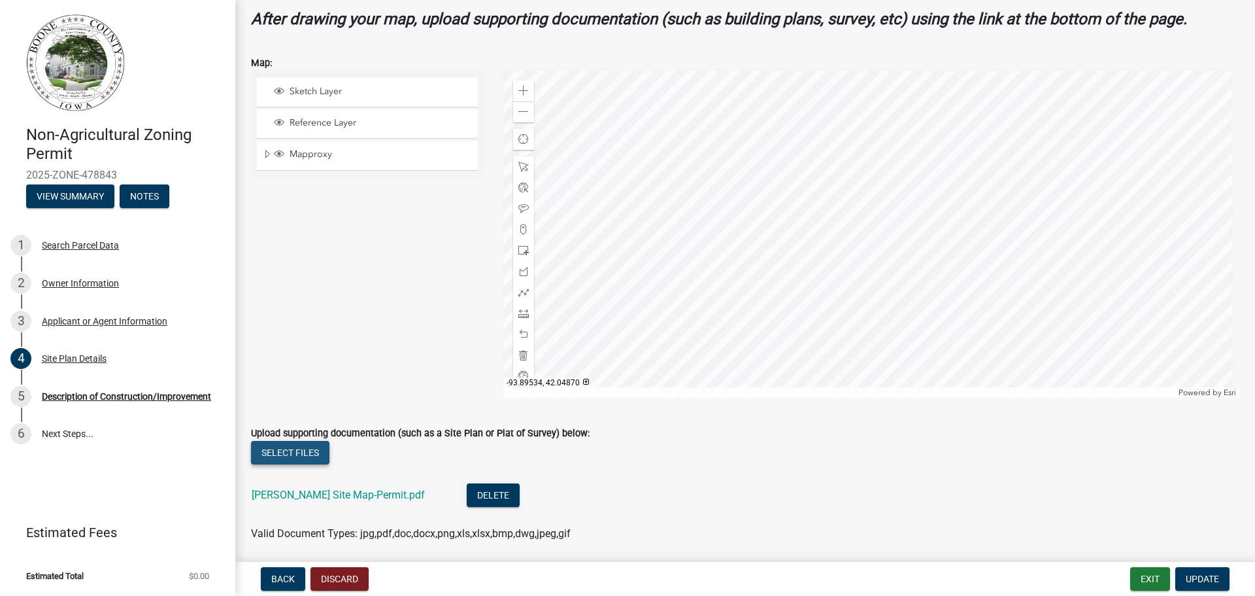
click at [297, 450] on button "Select files" at bounding box center [290, 453] width 78 height 24
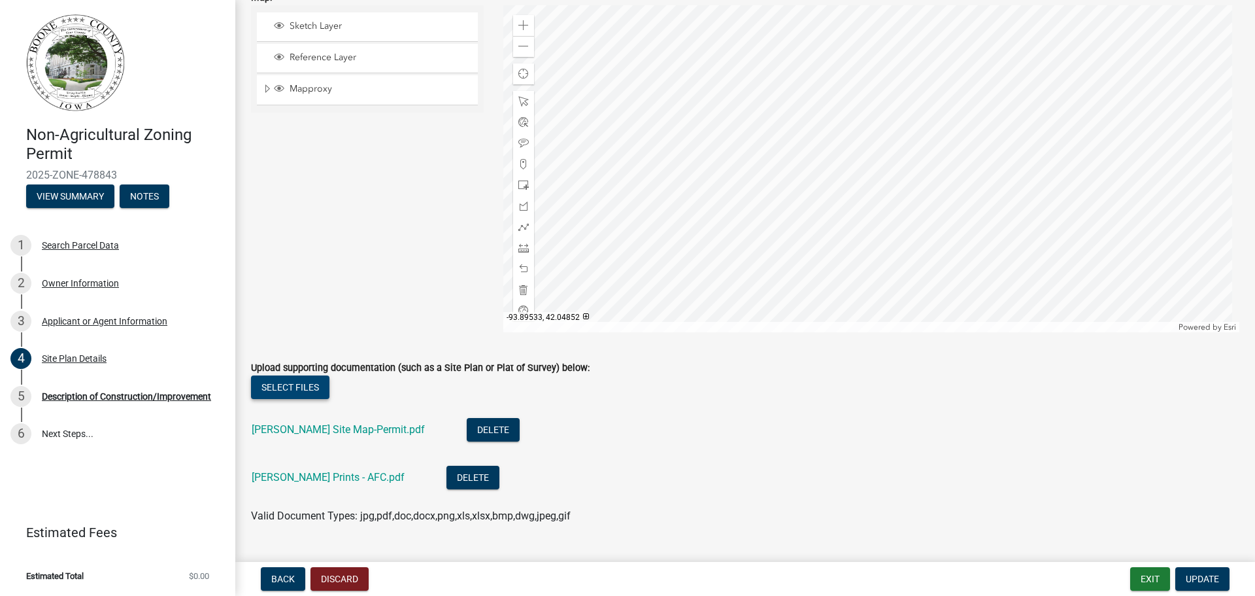
scroll to position [613, 0]
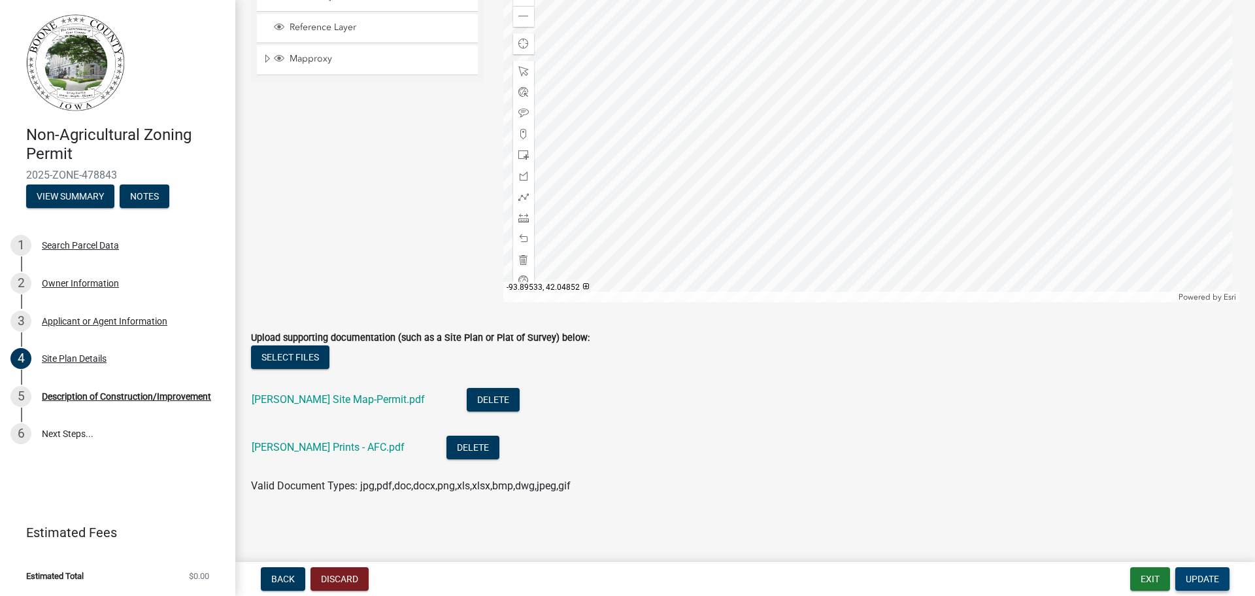
click at [1192, 581] on span "Update" at bounding box center [1202, 578] width 33 height 10
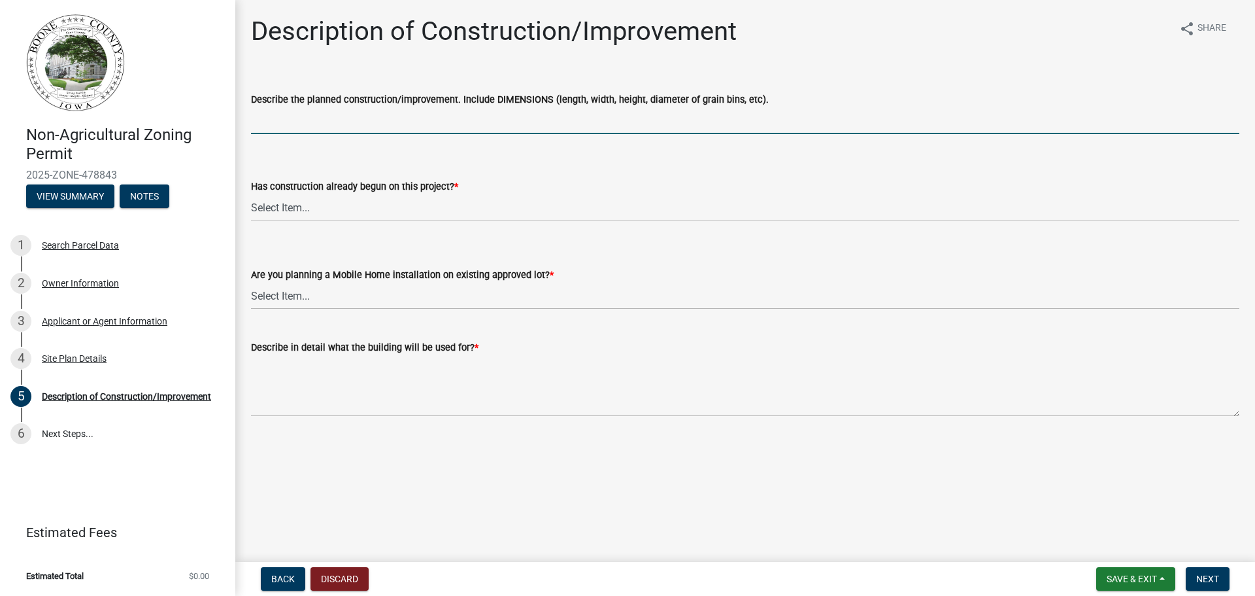
click at [312, 126] on input "Describe the planned construction/improvement. Include DIMENSIONS (length, widt…" at bounding box center [745, 120] width 988 height 27
type input "New Sigle Family Home 94' x 36 total area"
click at [303, 210] on select "Select Item... Yes No" at bounding box center [745, 207] width 988 height 27
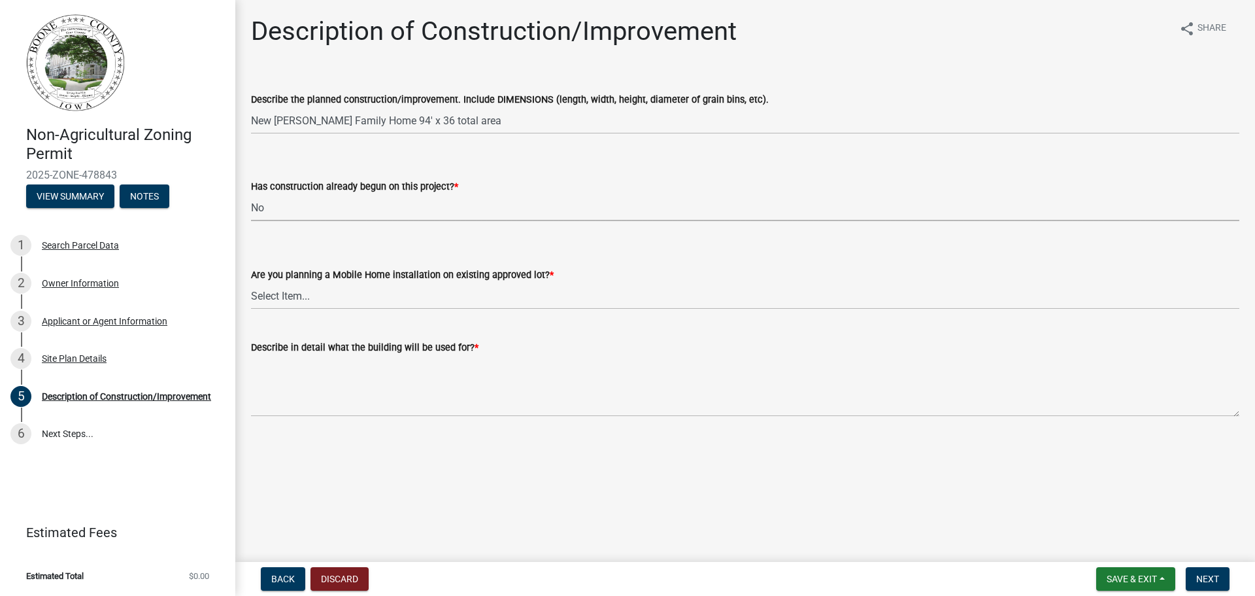
click at [251, 194] on select "Select Item... Yes No" at bounding box center [745, 207] width 988 height 27
select select "780d6c2c-296a-4ca9-89f5-6f46740c66d4"
click at [292, 300] on select "Select Item... Yes No" at bounding box center [745, 295] width 988 height 27
click at [251, 282] on select "Select Item... Yes No" at bounding box center [745, 295] width 988 height 27
select select "11cf4637-fcbf-4a36-af17-97ff4966c2e6"
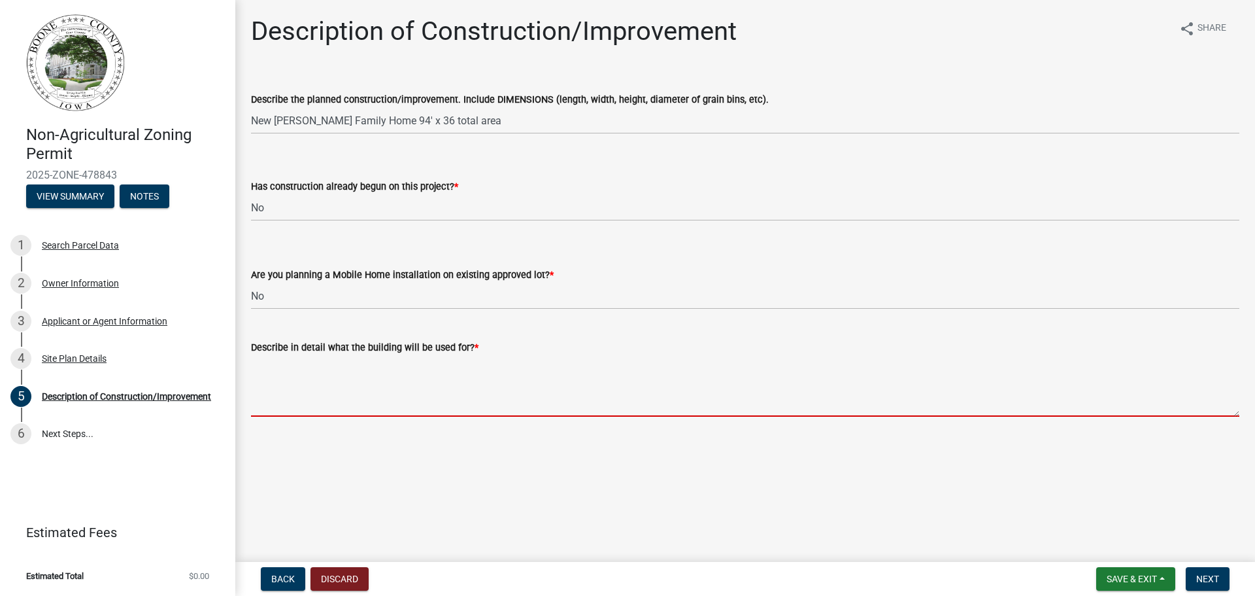
click at [294, 405] on textarea "Describe in detail what the building will be used for? *" at bounding box center [745, 385] width 988 height 61
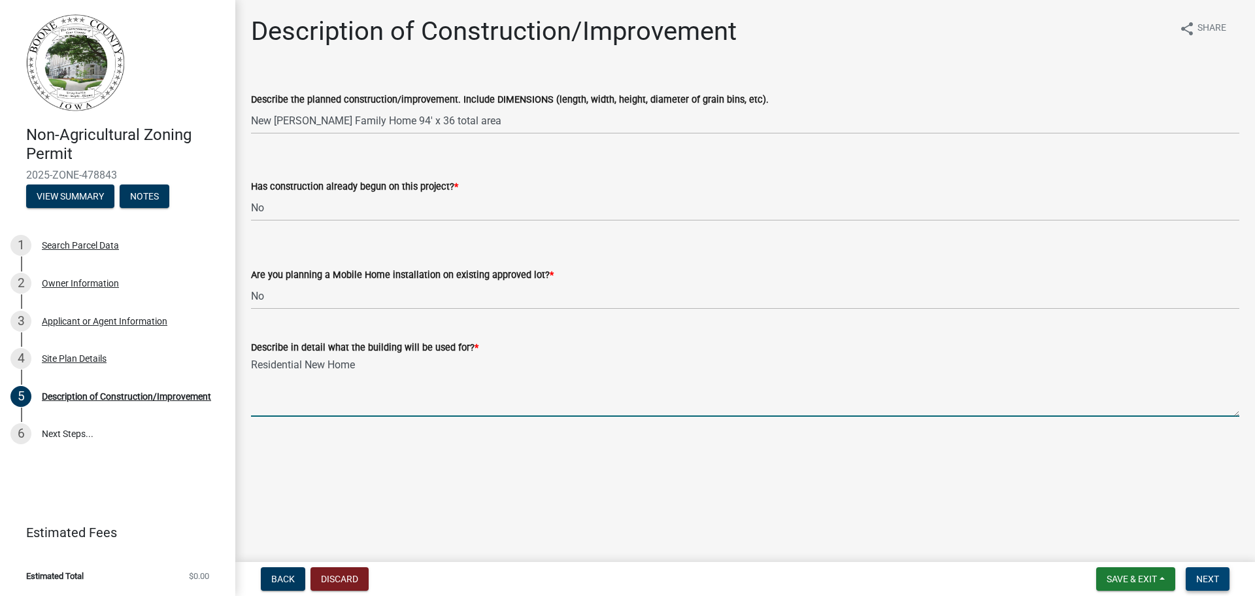
type textarea "Residential New Home"
click at [1209, 581] on span "Next" at bounding box center [1207, 578] width 23 height 10
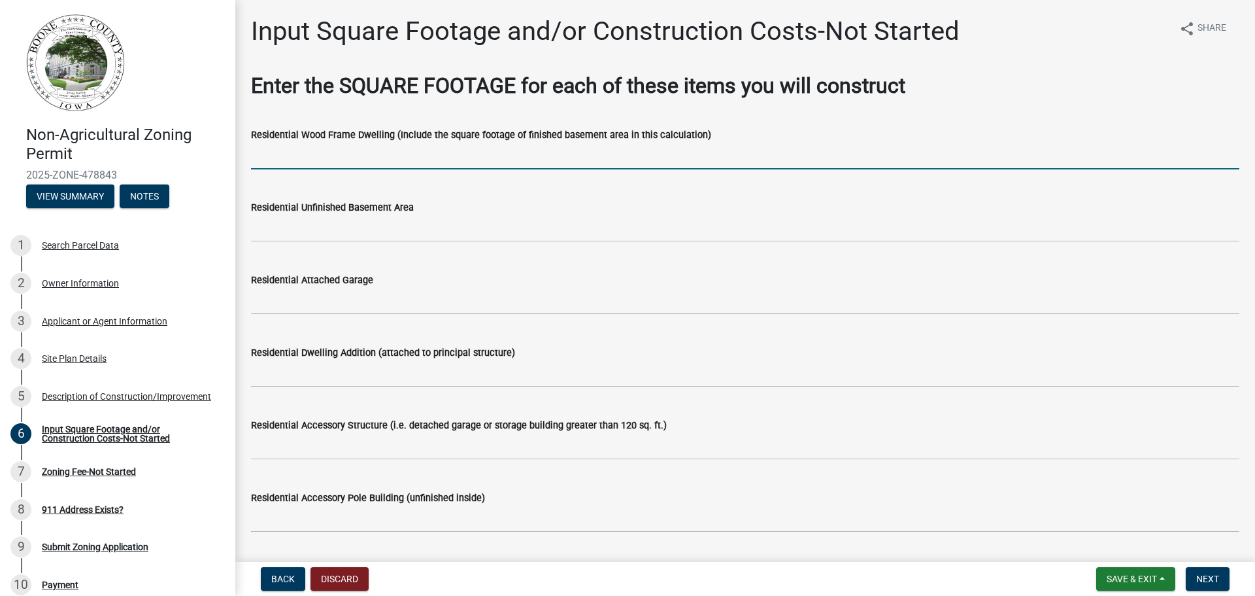
click at [302, 153] on input "text" at bounding box center [745, 156] width 988 height 27
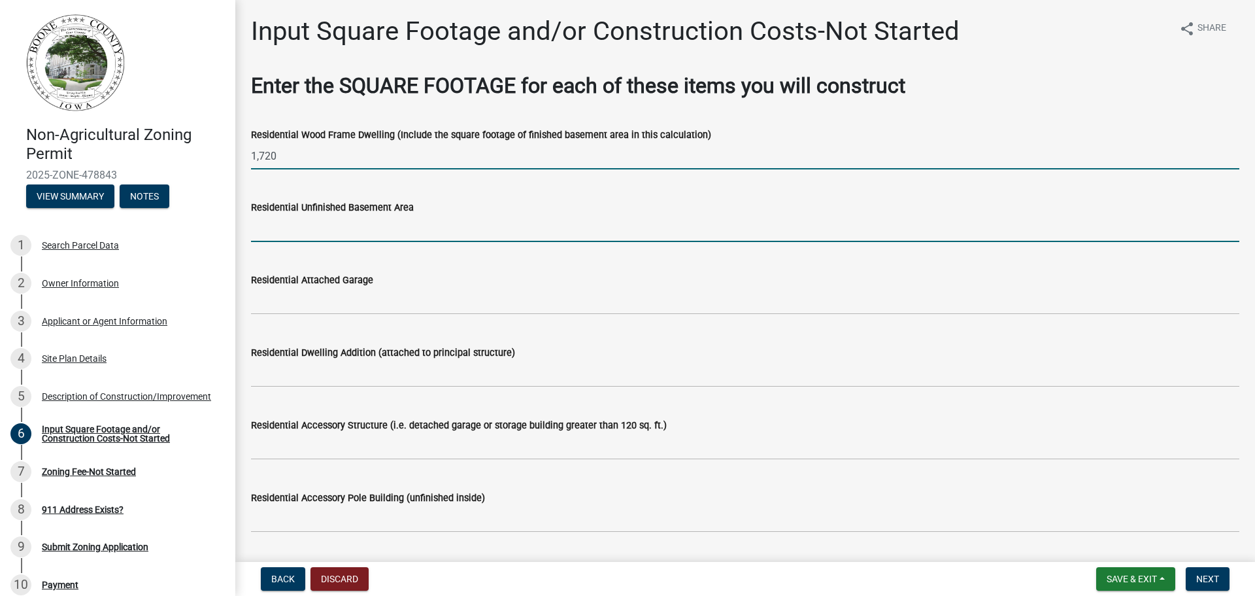
type input "1720"
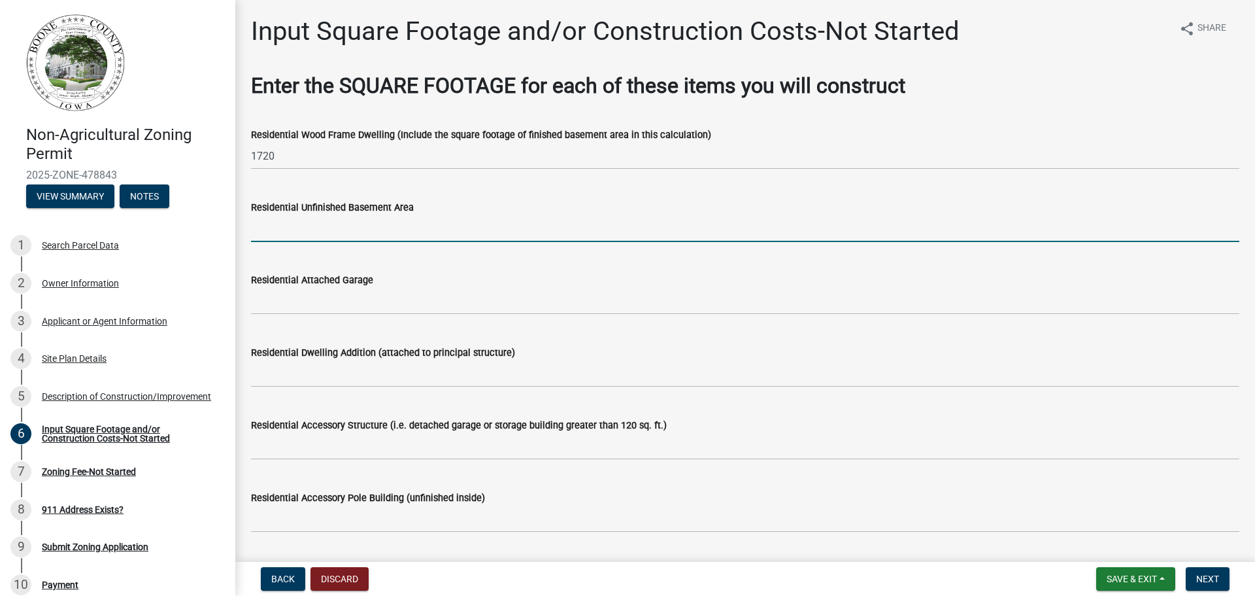
click at [291, 235] on input "text" at bounding box center [745, 228] width 988 height 27
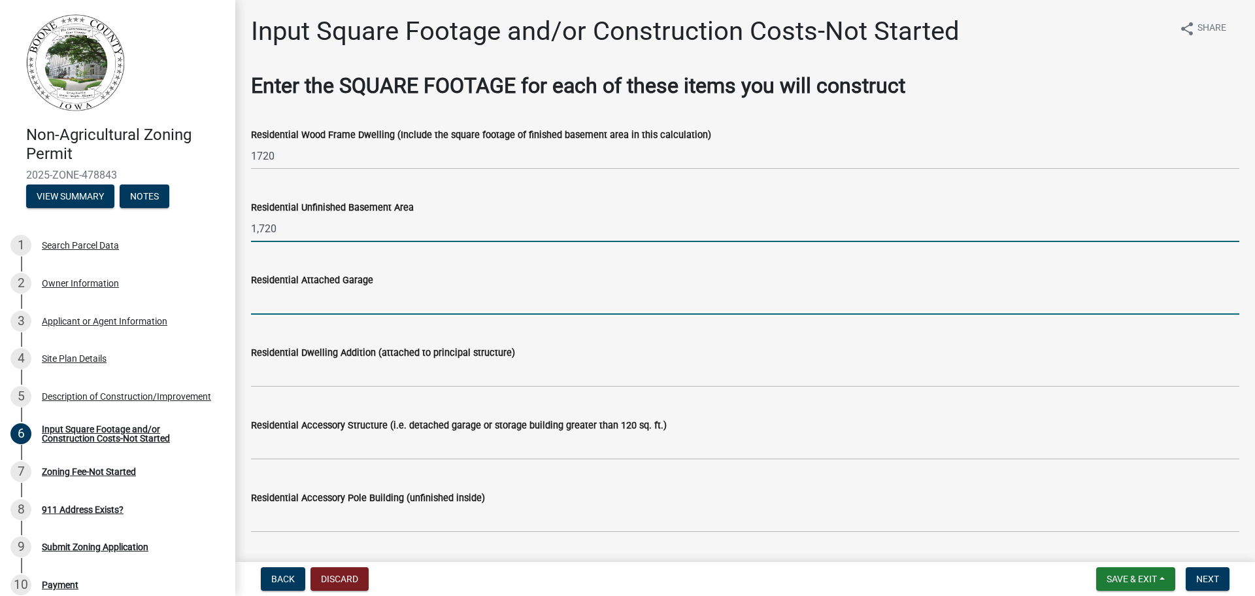
type input "1720"
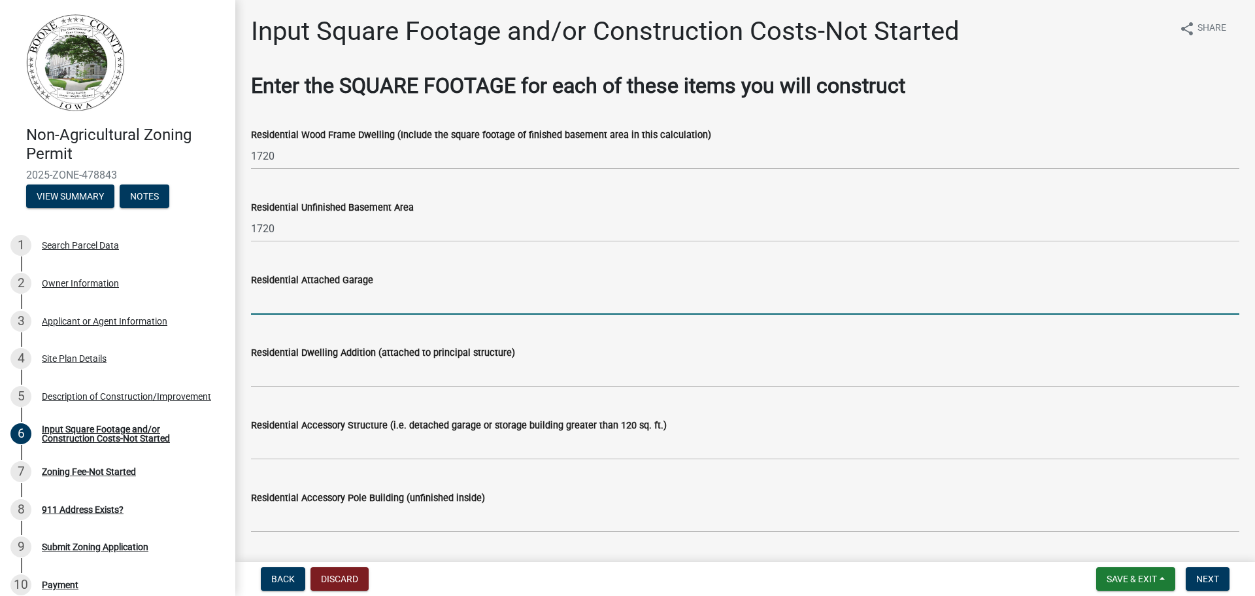
click at [302, 306] on input "text" at bounding box center [745, 301] width 988 height 27
type input "864"
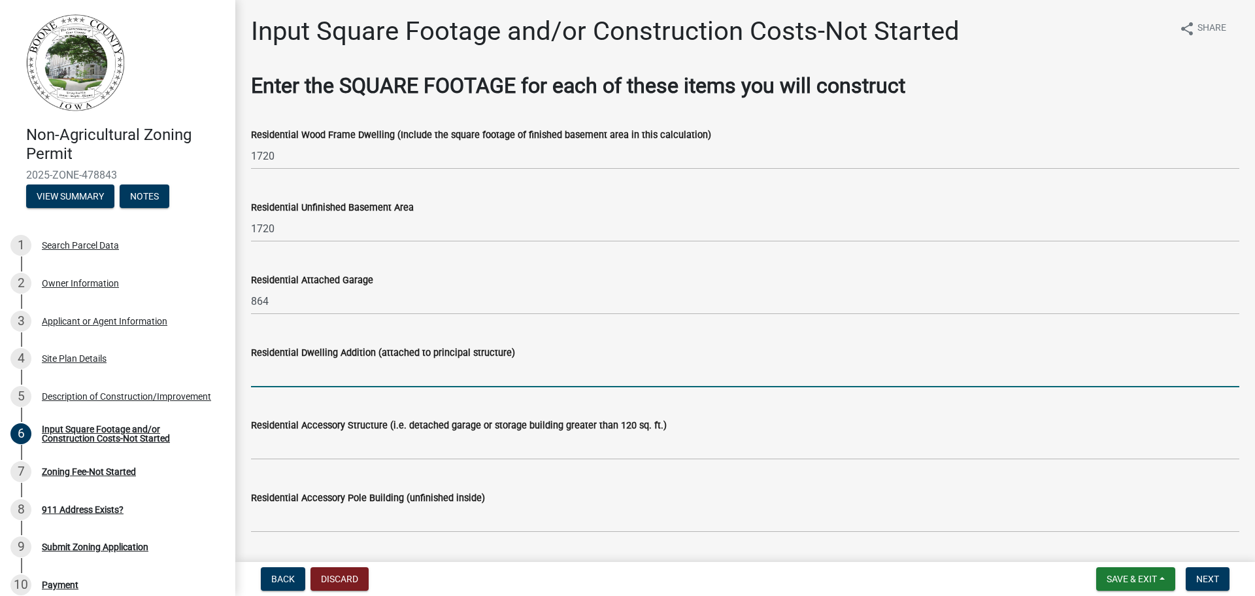
click at [286, 375] on input "text" at bounding box center [745, 373] width 988 height 27
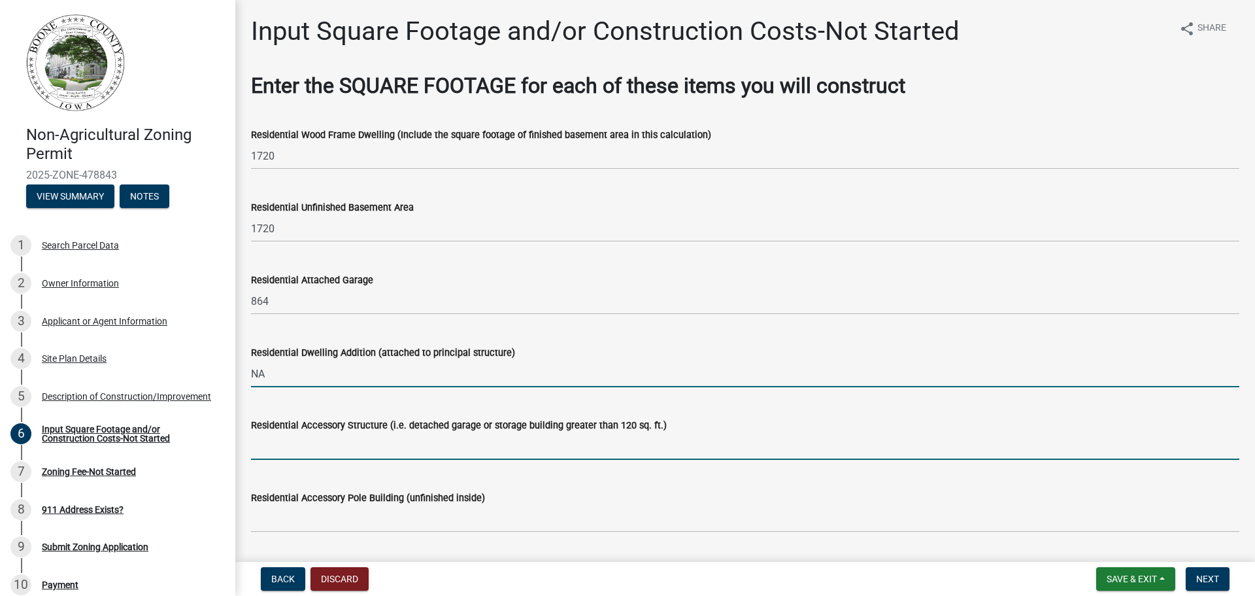
type input "0"
click at [292, 452] on input "text" at bounding box center [745, 446] width 988 height 27
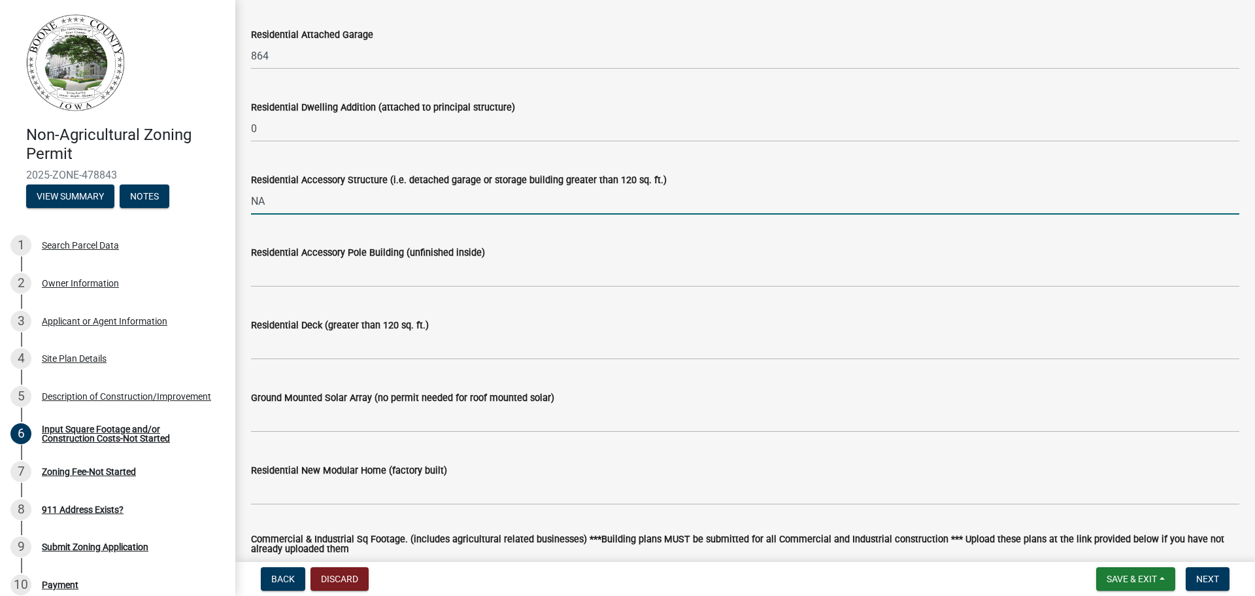
scroll to position [327, 0]
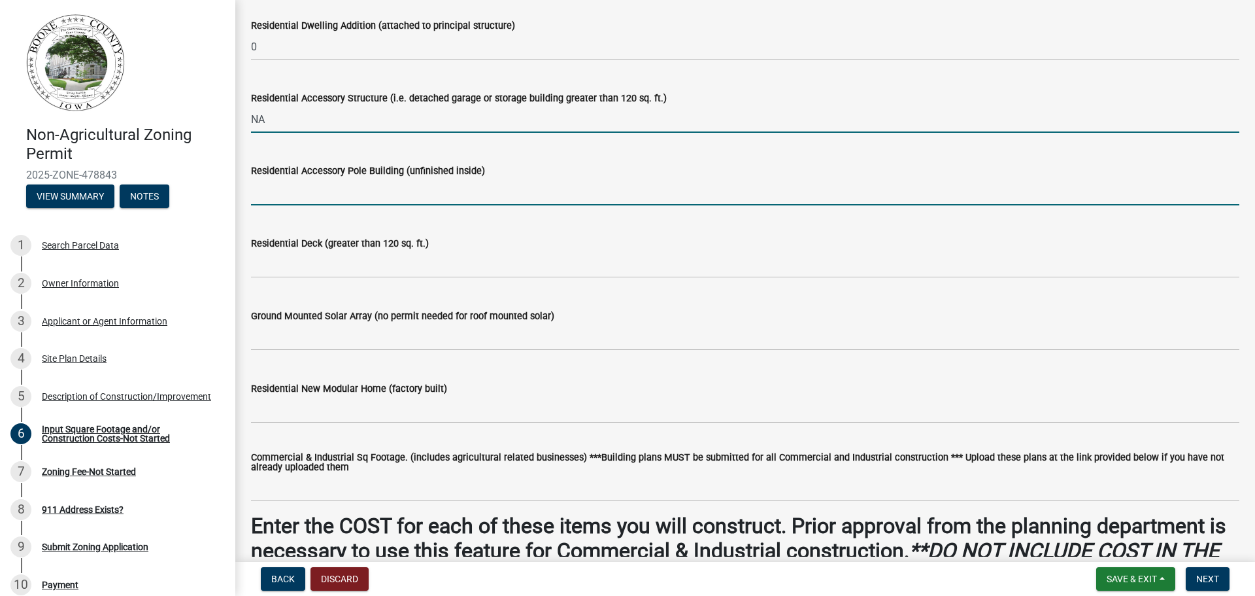
type input "0"
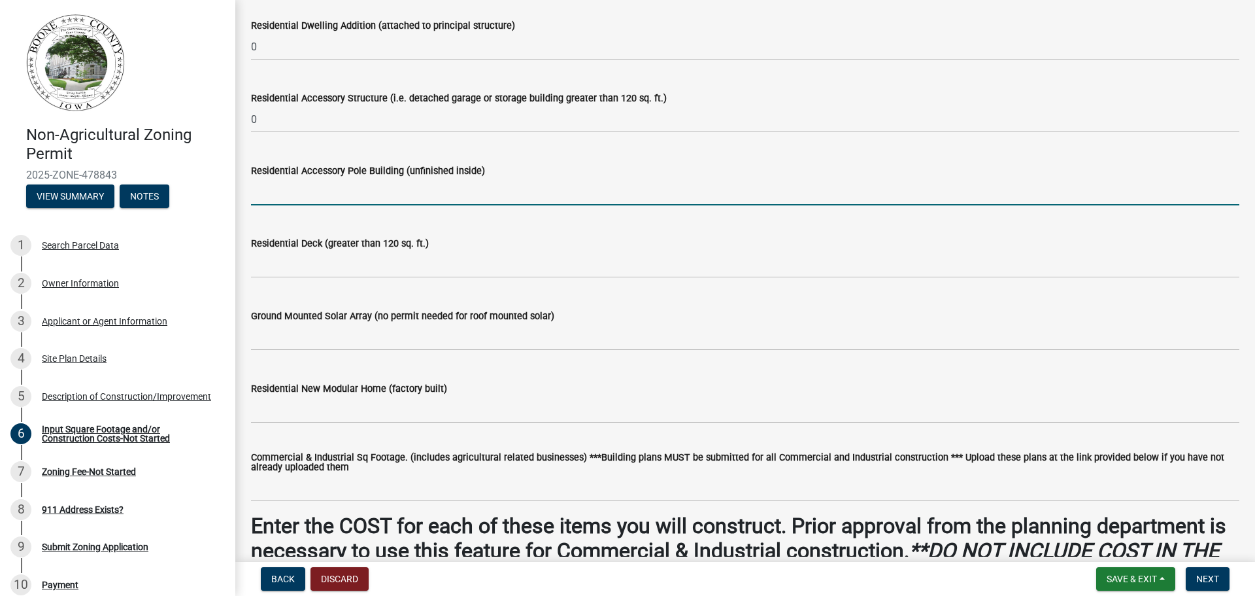
click at [273, 200] on input "text" at bounding box center [745, 191] width 988 height 27
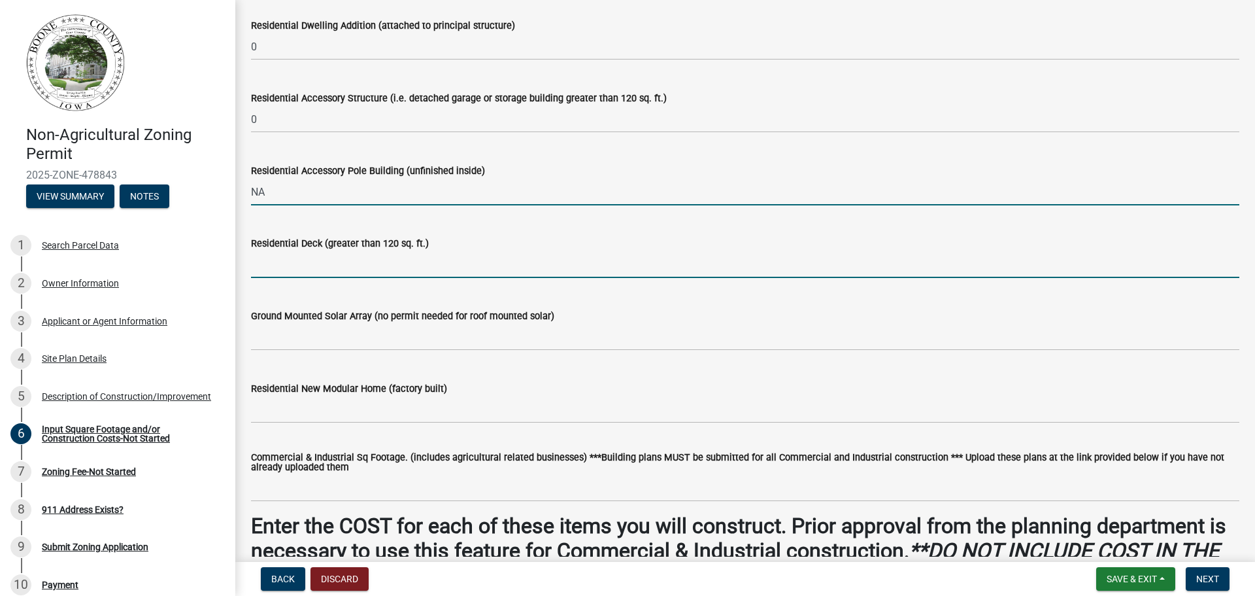
type input "0"
click at [273, 265] on input "text" at bounding box center [745, 264] width 988 height 27
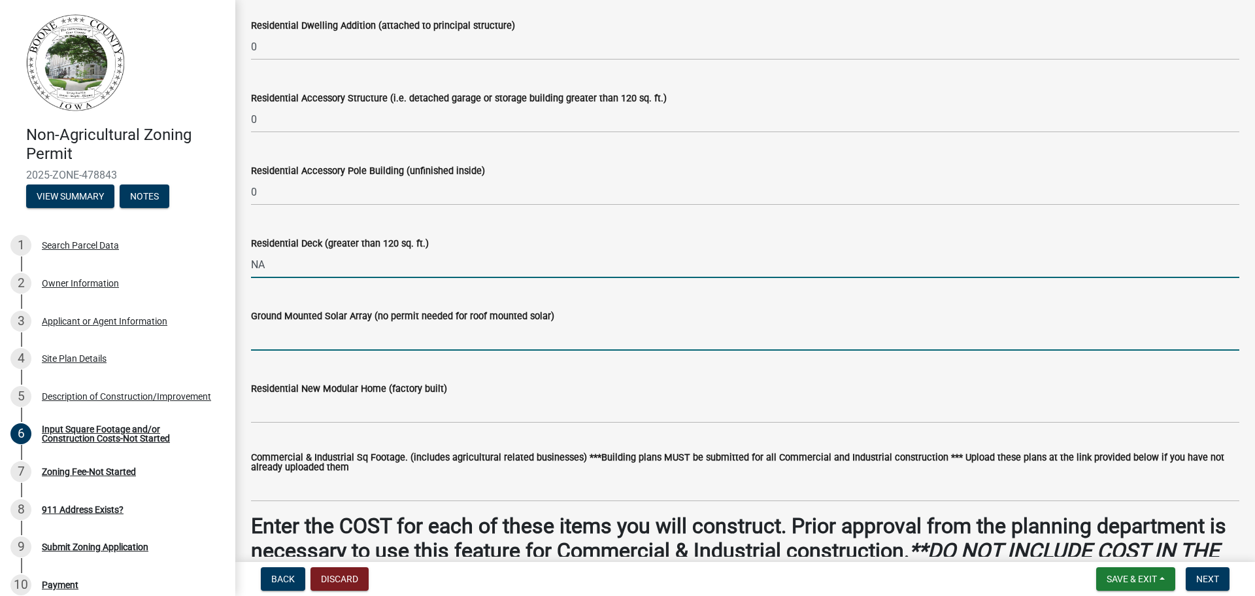
type input "0"
click at [318, 335] on input "text" at bounding box center [745, 337] width 988 height 27
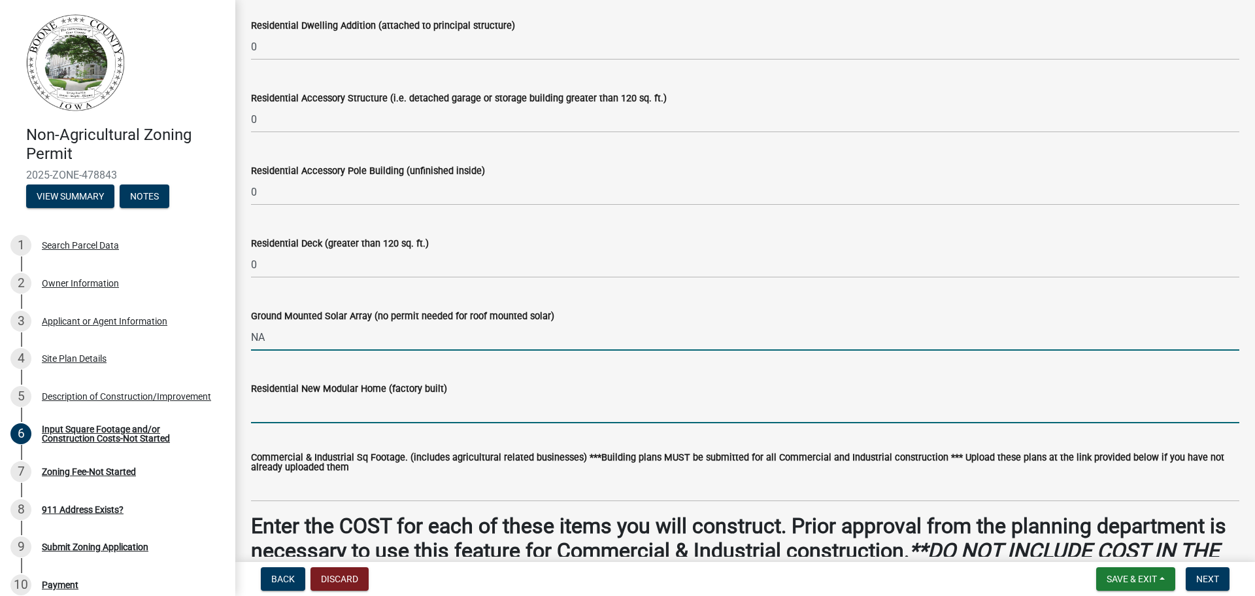
type input "0"
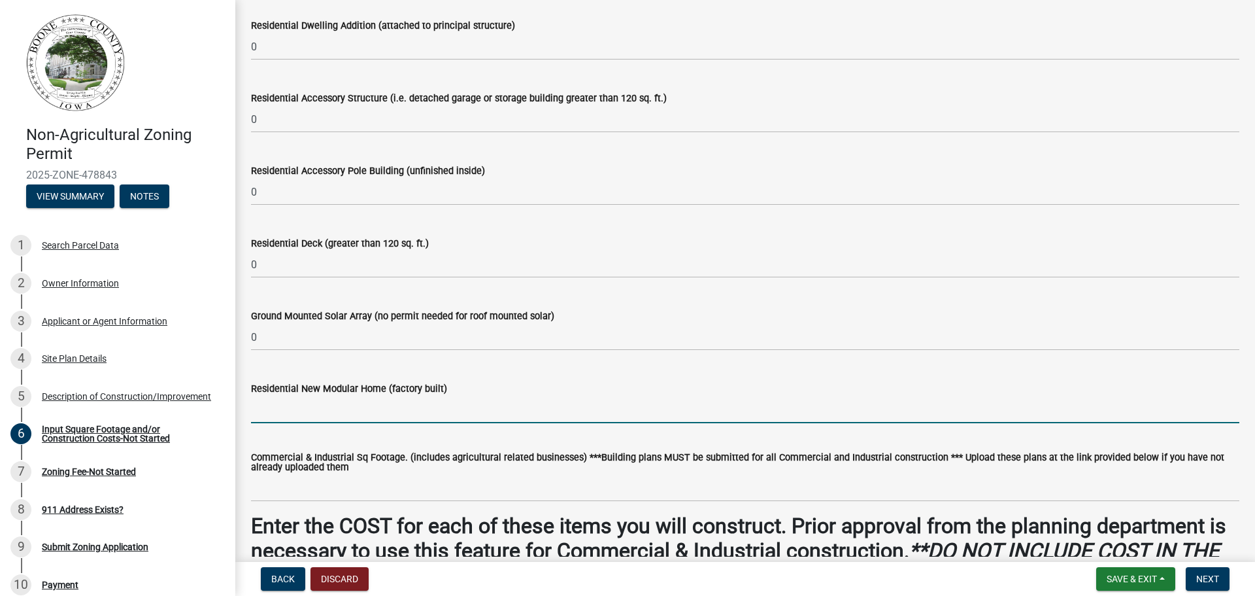
click at [311, 414] on input "text" at bounding box center [745, 409] width 988 height 27
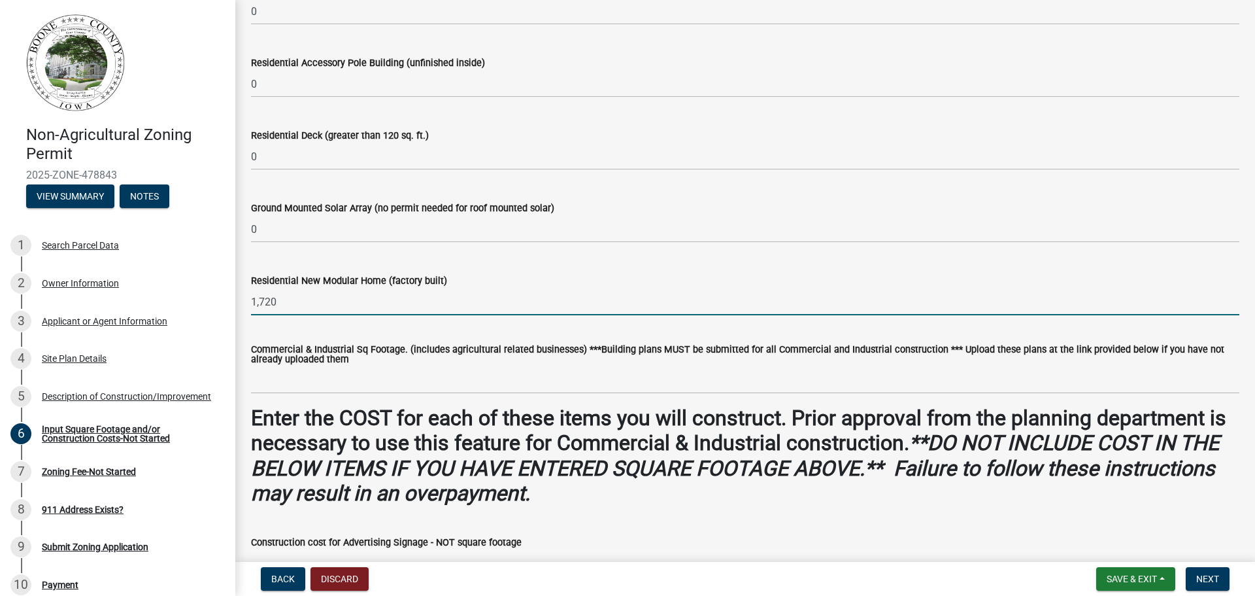
scroll to position [458, 0]
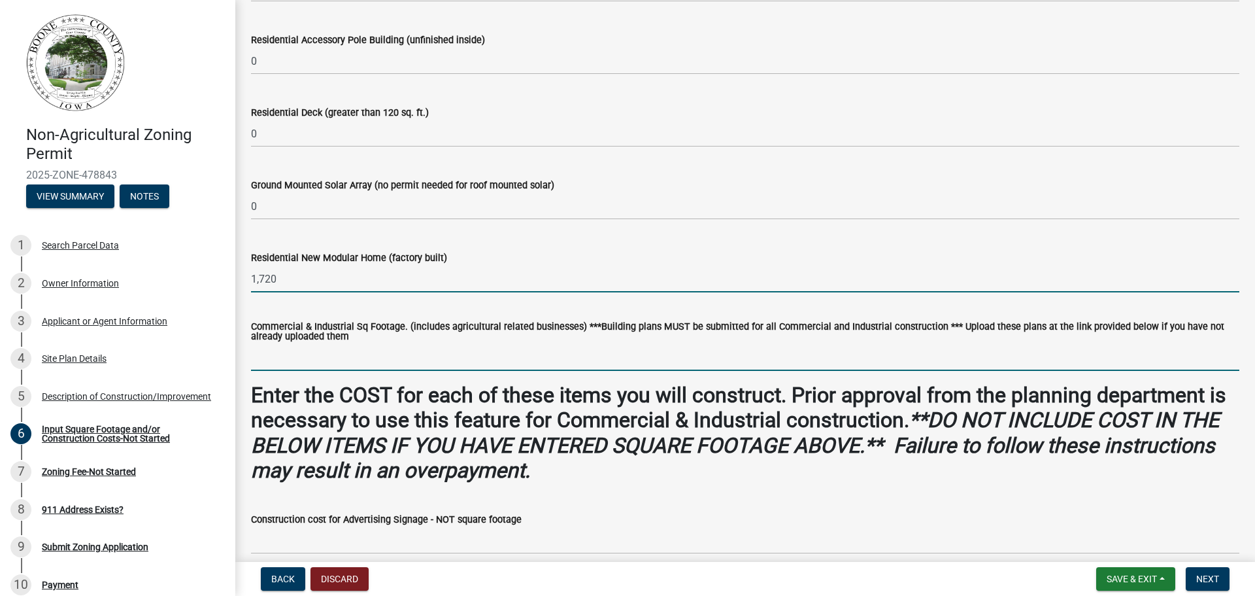
type input "1720"
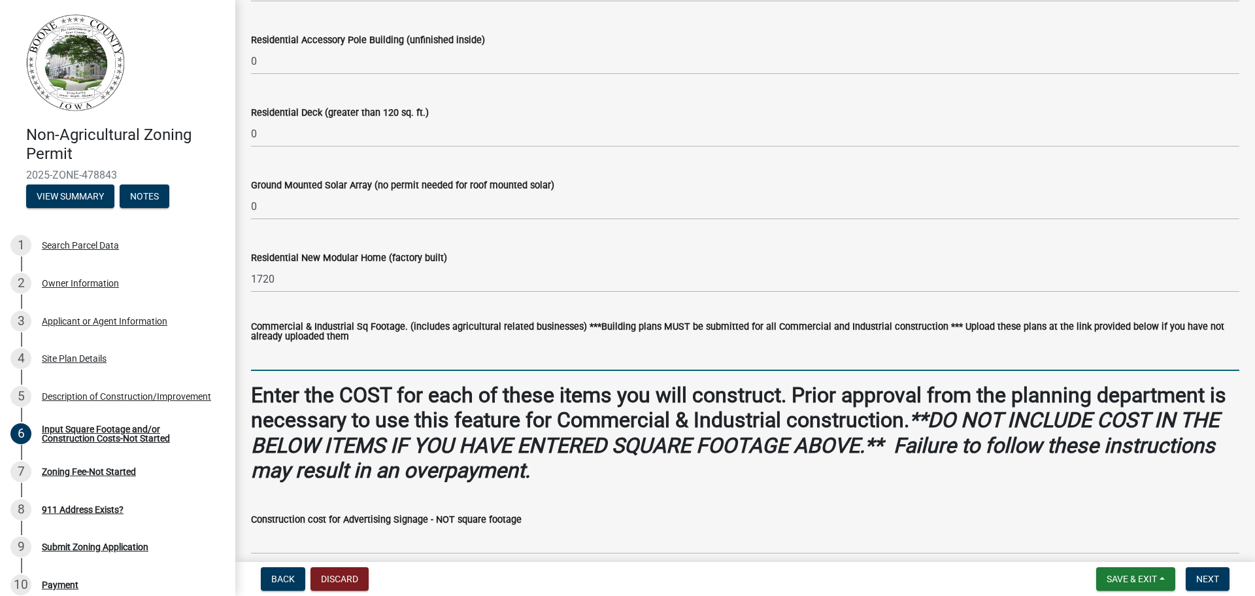
click at [450, 364] on input "text" at bounding box center [745, 357] width 988 height 27
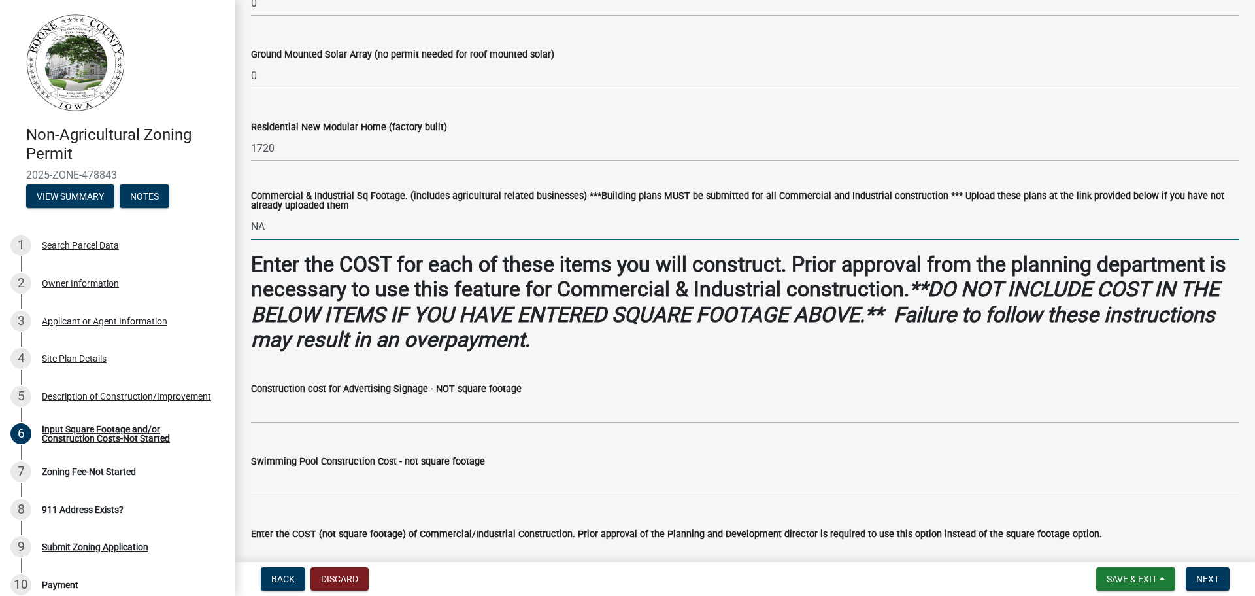
scroll to position [654, 0]
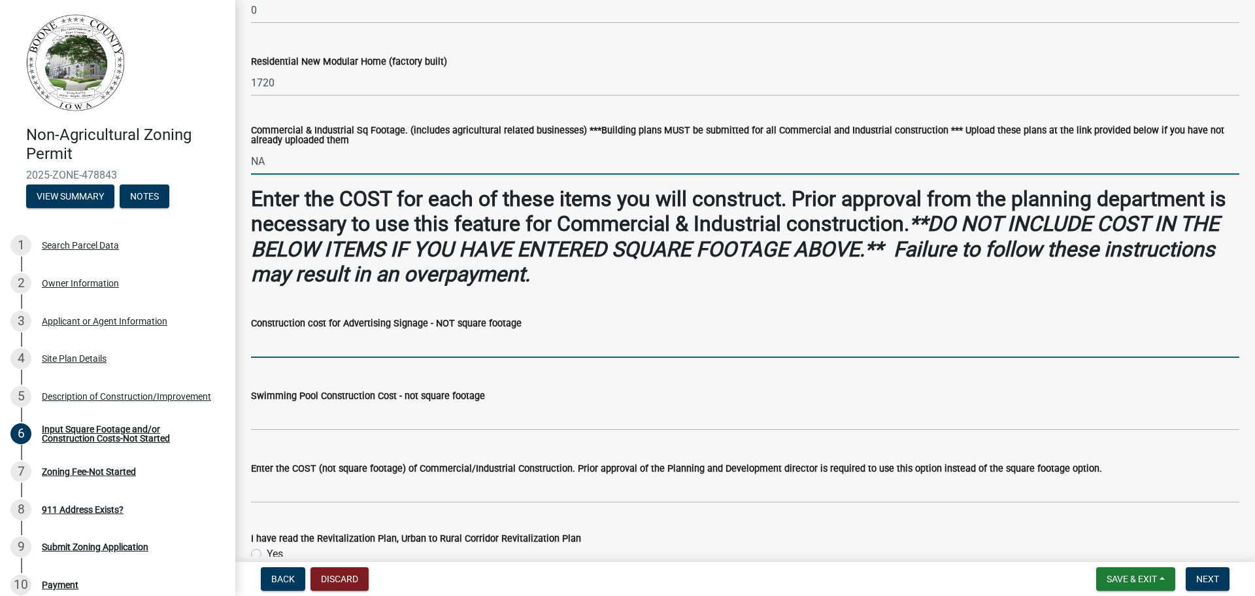
type input "0"
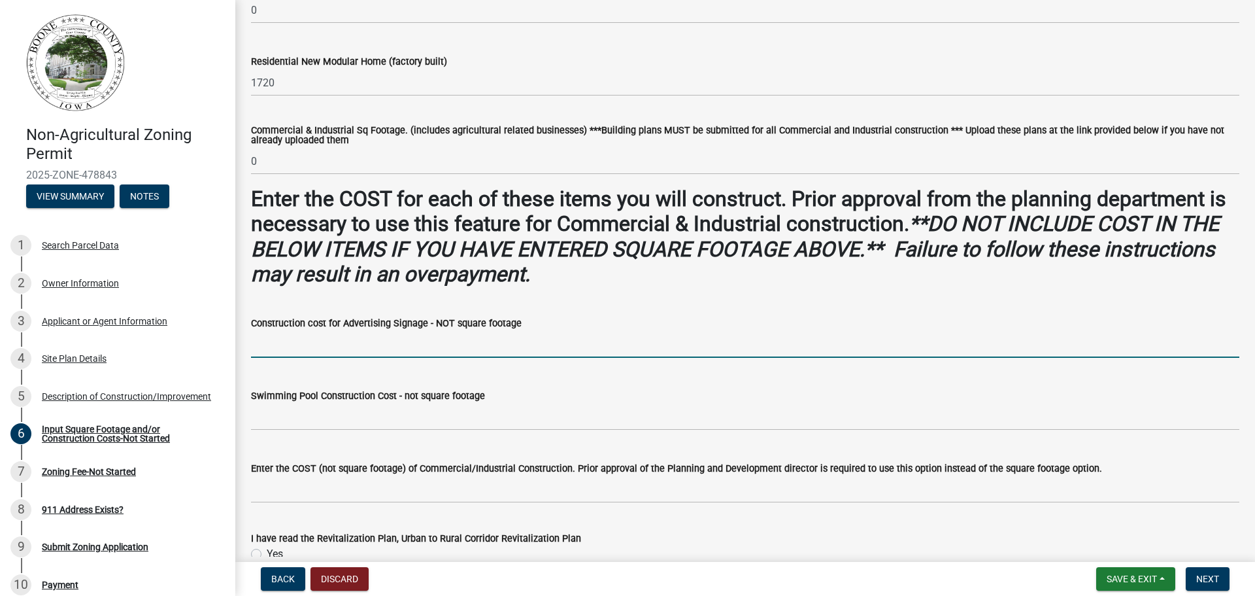
click at [402, 348] on input "text" at bounding box center [745, 344] width 988 height 27
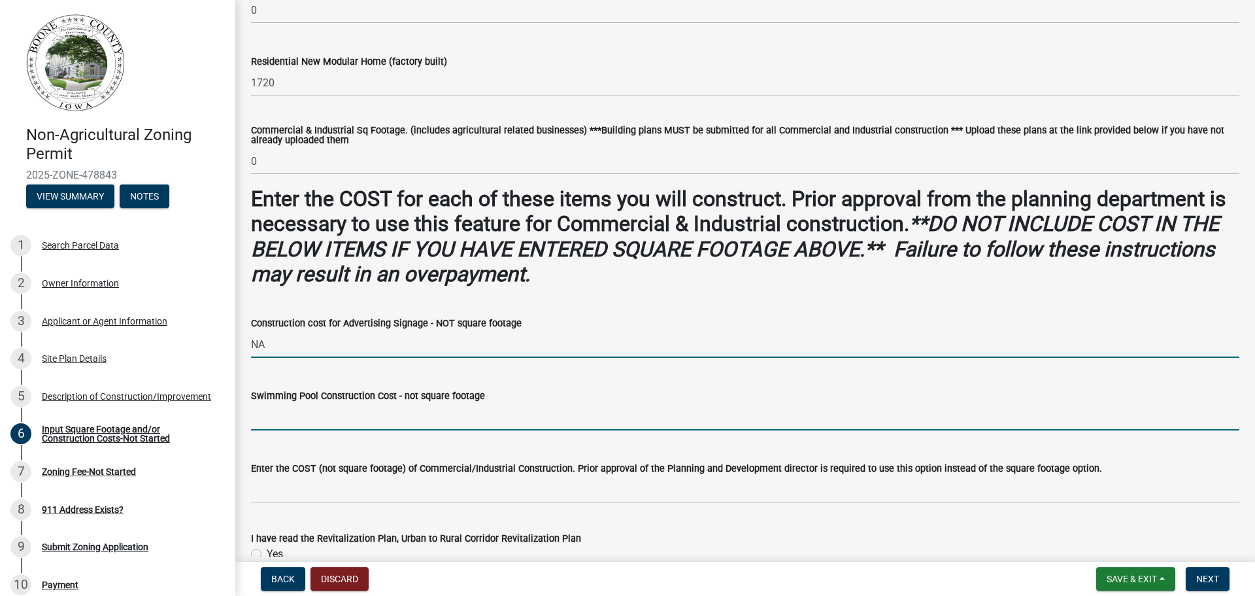
type input "0"
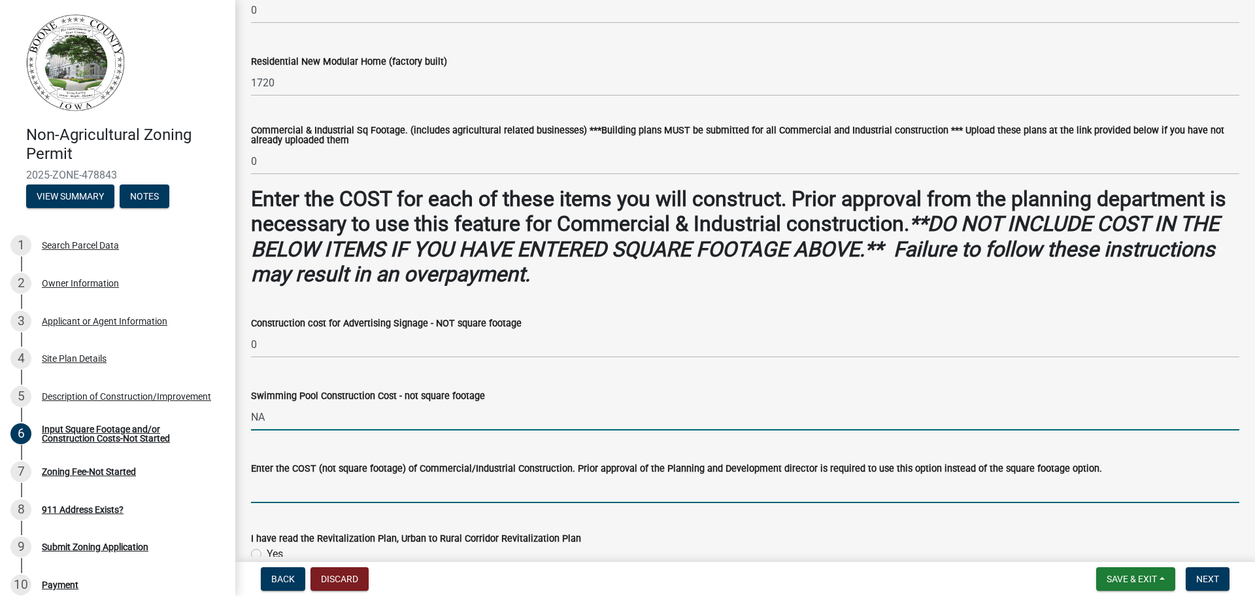
type input "0"
click at [337, 489] on input "text" at bounding box center [745, 489] width 988 height 27
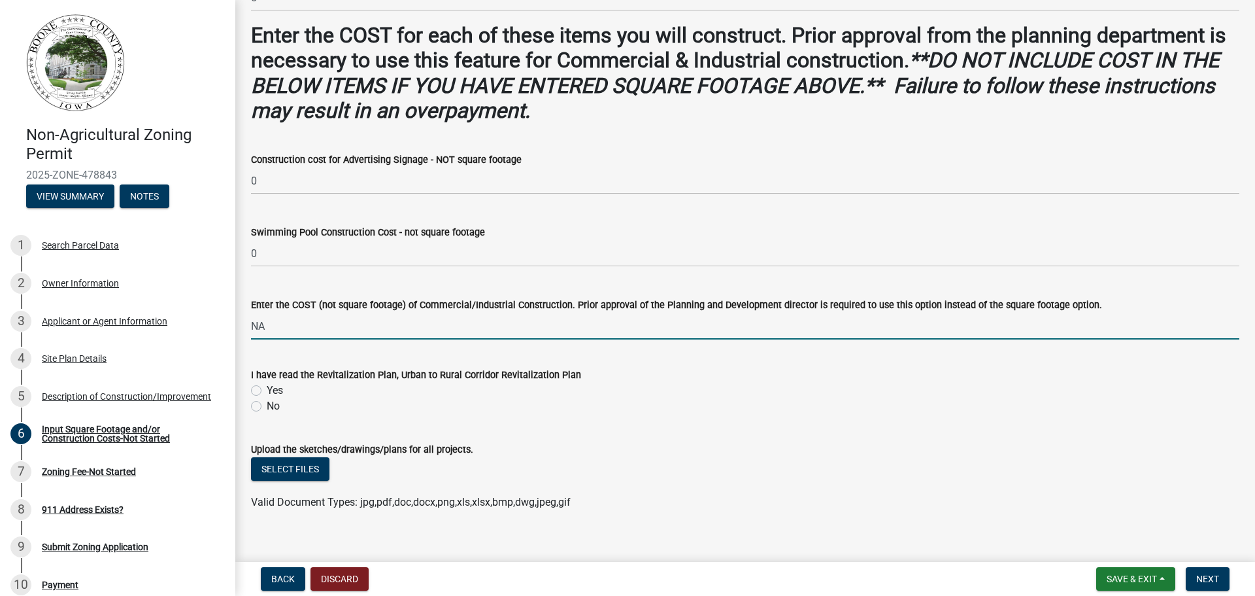
scroll to position [834, 0]
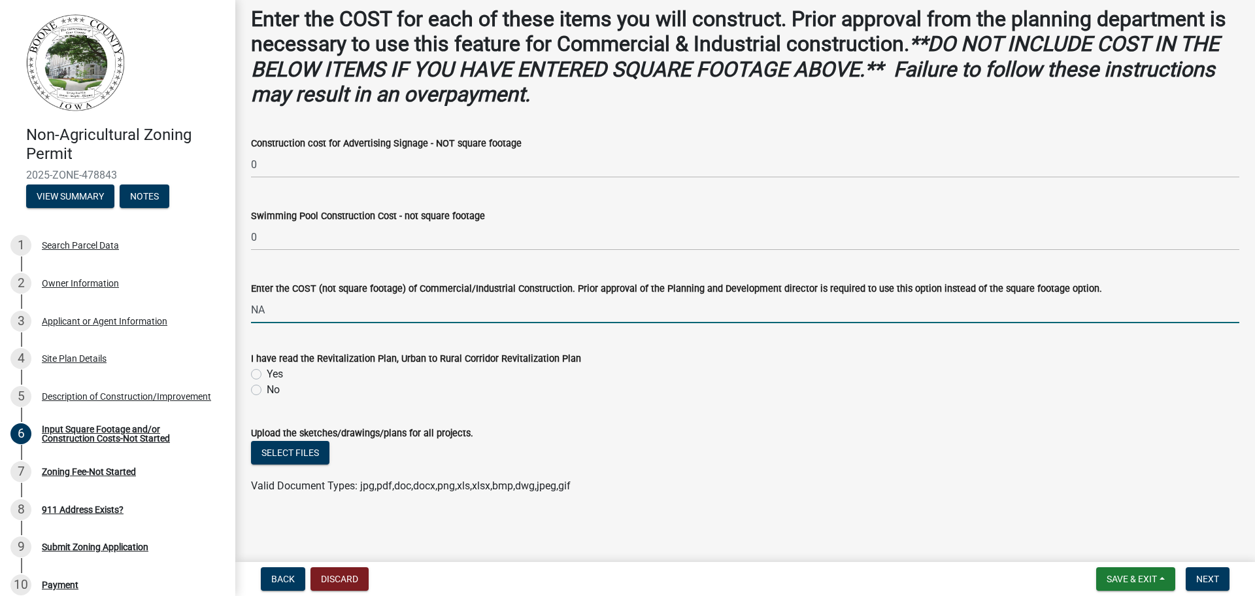
type input "0"
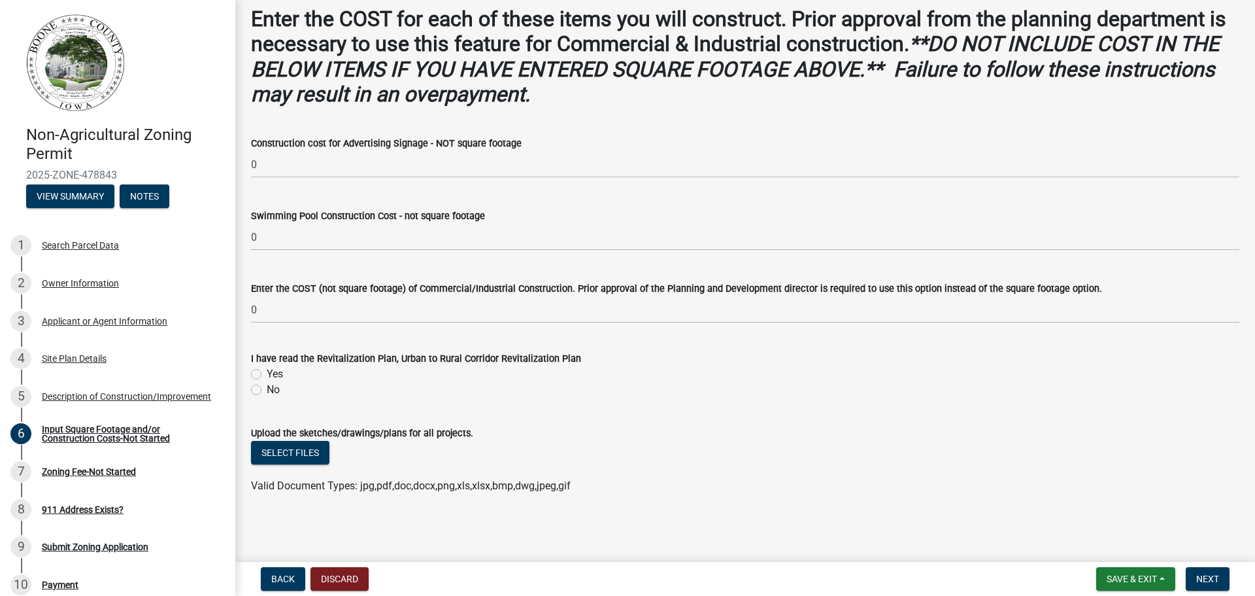
click at [267, 373] on label "Yes" at bounding box center [275, 374] width 16 height 16
click at [267, 373] on input "Yes" at bounding box center [271, 370] width 8 height 8
radio input "true"
click at [1217, 581] on span "Next" at bounding box center [1207, 578] width 23 height 10
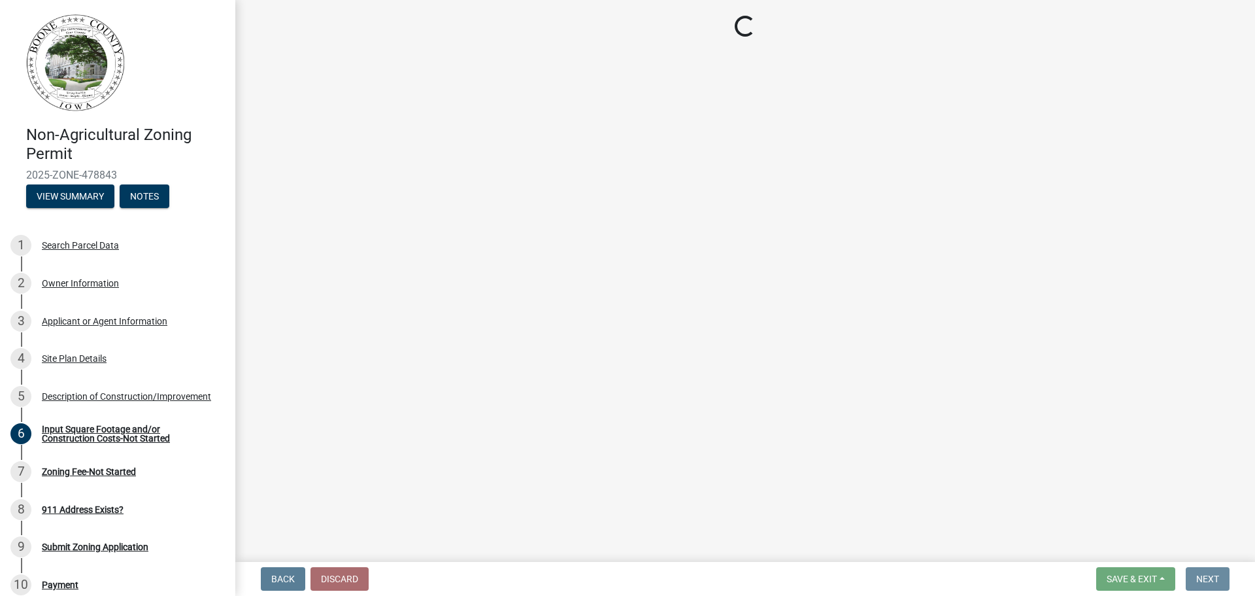
scroll to position [0, 0]
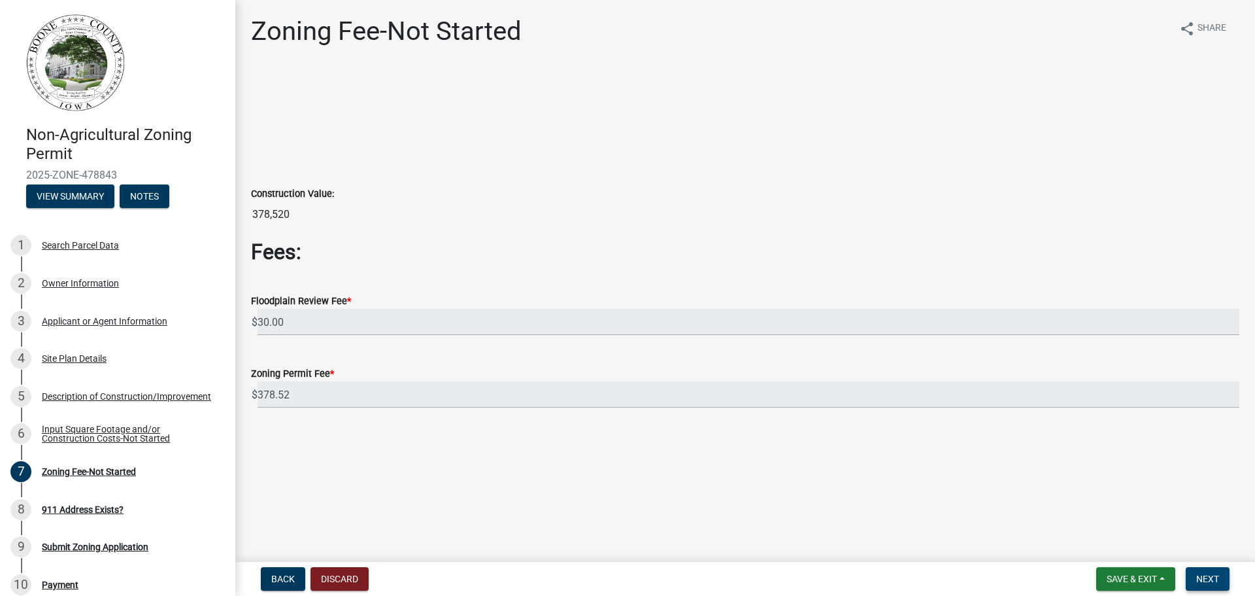
click at [1209, 578] on span "Next" at bounding box center [1207, 578] width 23 height 10
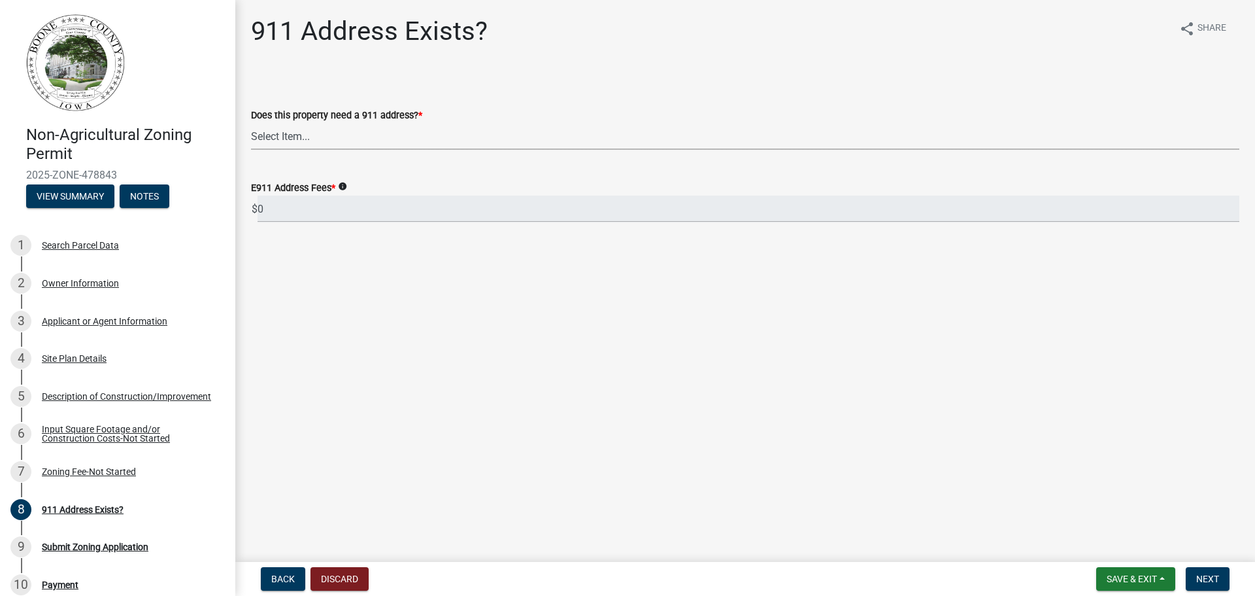
click at [282, 133] on select "Select Item... Property already has a 911 address Request a new 911 address, si…" at bounding box center [745, 136] width 988 height 27
click at [251, 123] on select "Select Item... Property already has a 911 address Request a new 911 address, si…" at bounding box center [745, 136] width 988 height 27
select select "f1813c40-ff51-4f8e-a09d-ea2142ee239a"
click at [1207, 582] on span "Next" at bounding box center [1207, 578] width 23 height 10
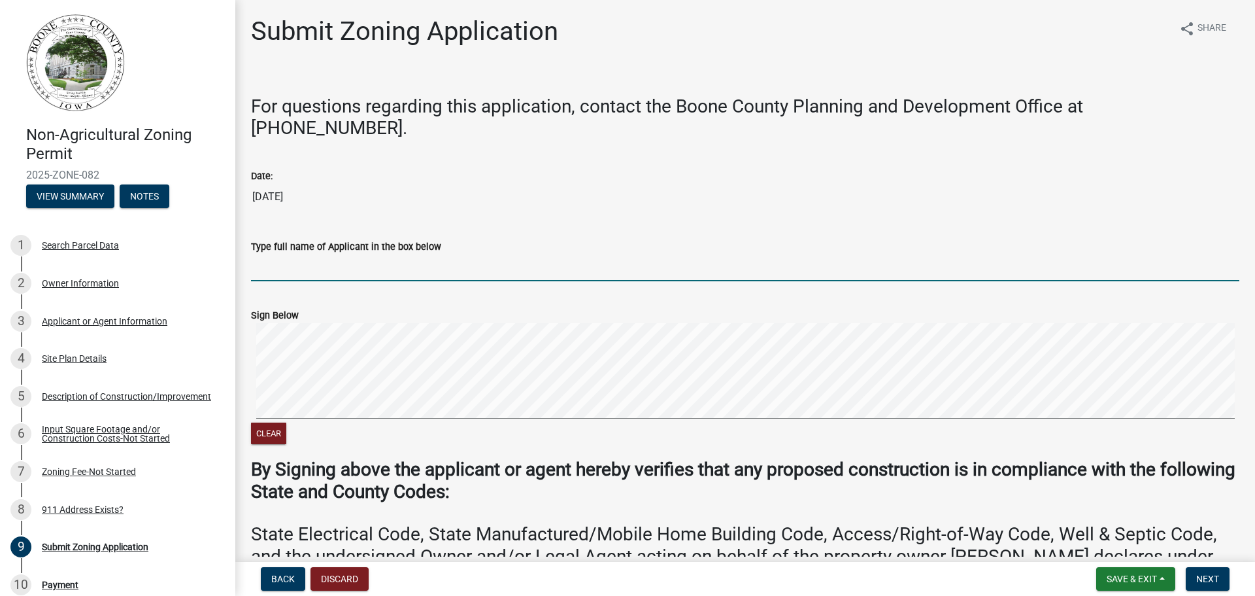
click at [297, 254] on input "Type full name of Applicant in the box below" at bounding box center [745, 267] width 988 height 27
type input "Shawn Corkrean"
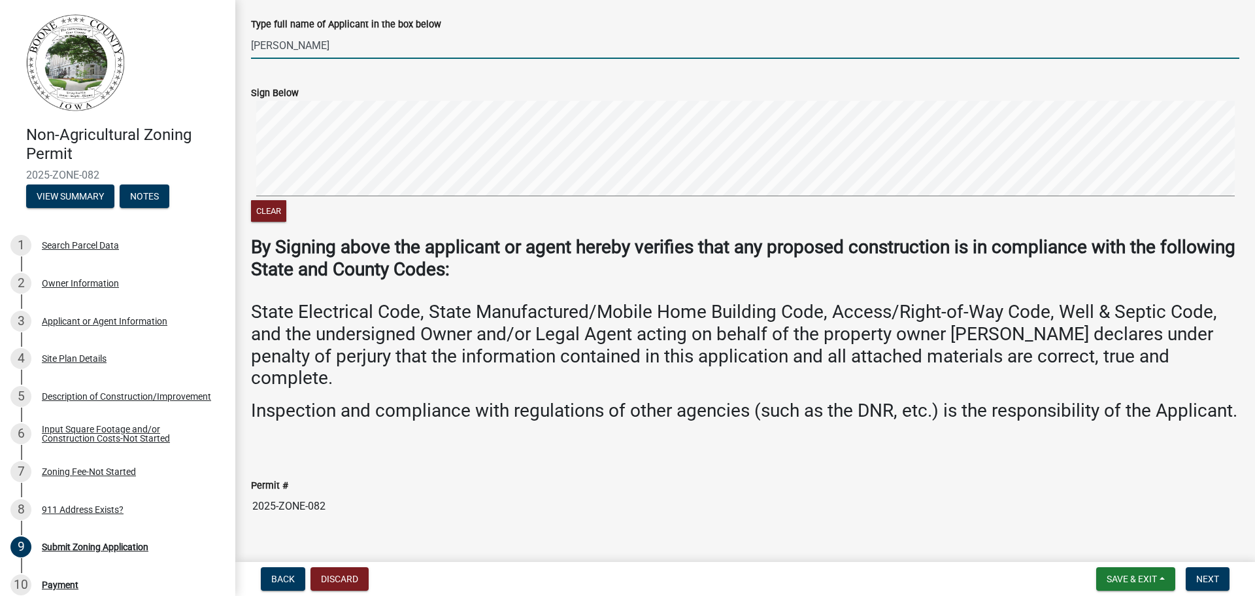
scroll to position [224, 0]
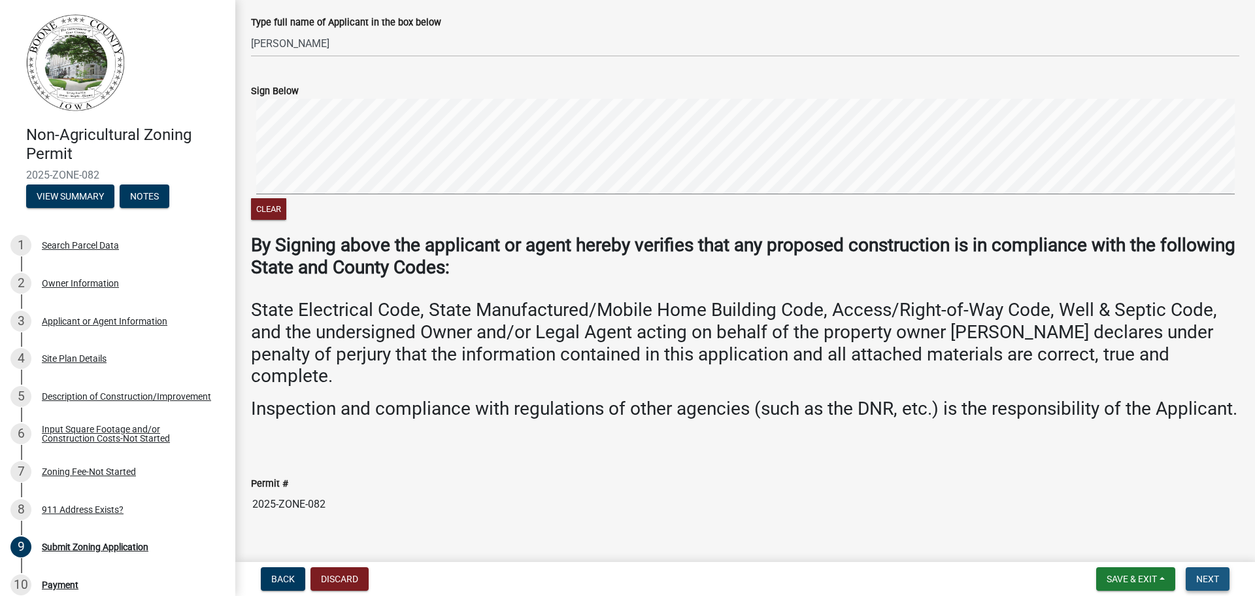
click at [1193, 574] on button "Next" at bounding box center [1208, 579] width 44 height 24
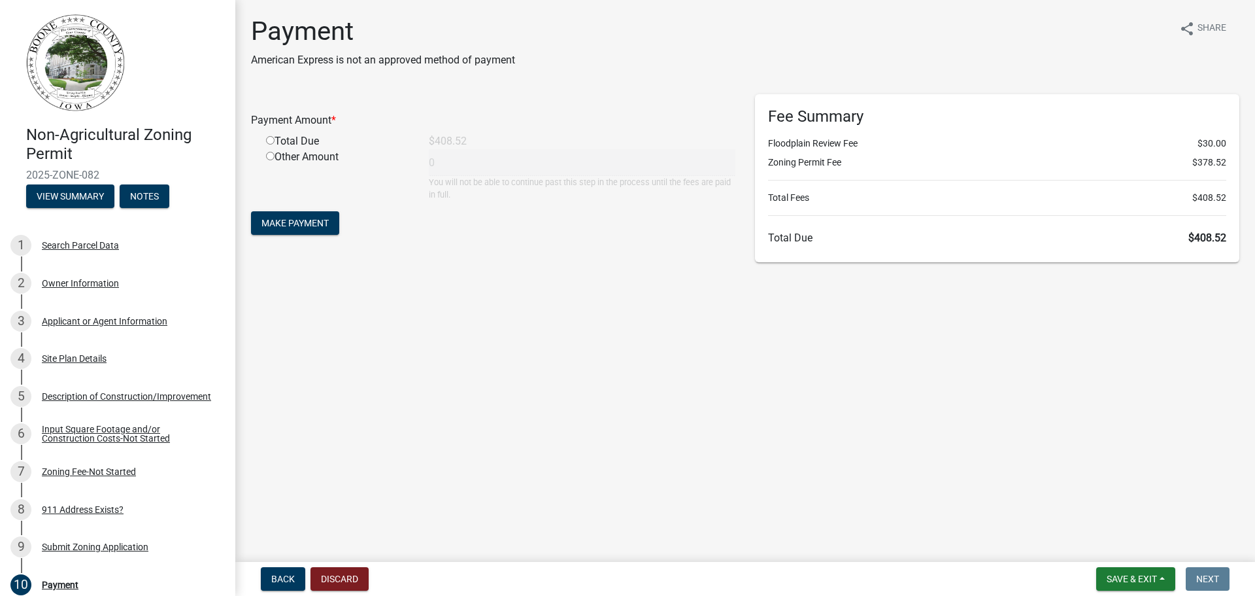
click at [270, 139] on input "radio" at bounding box center [270, 140] width 8 height 8
radio input "true"
type input "408.52"
click at [277, 218] on span "Make Payment" at bounding box center [294, 223] width 67 height 10
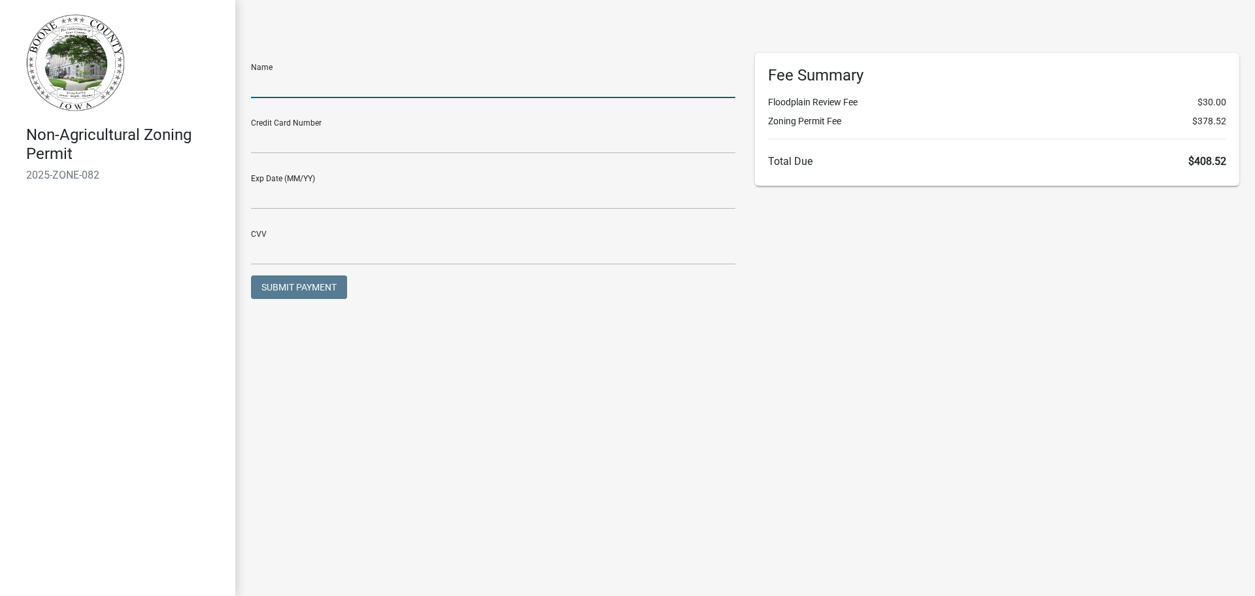
click at [310, 90] on input "text" at bounding box center [493, 84] width 484 height 27
type input "Shawn Corkrean"
click at [305, 146] on input "text" at bounding box center [493, 140] width 484 height 27
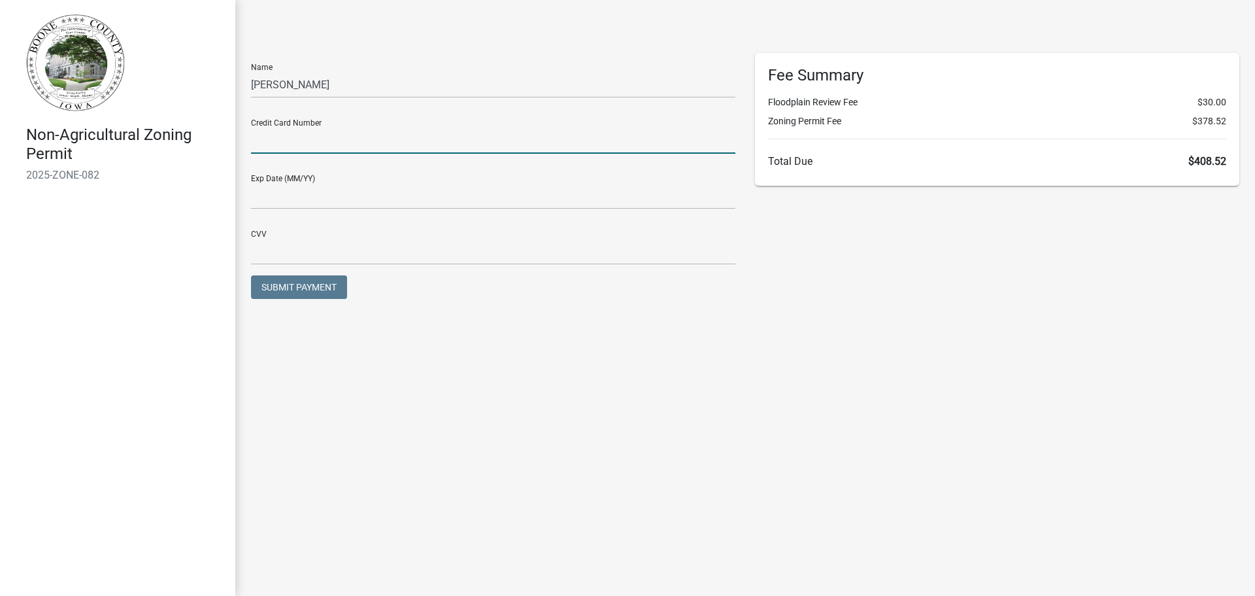
type input "4079400000401877"
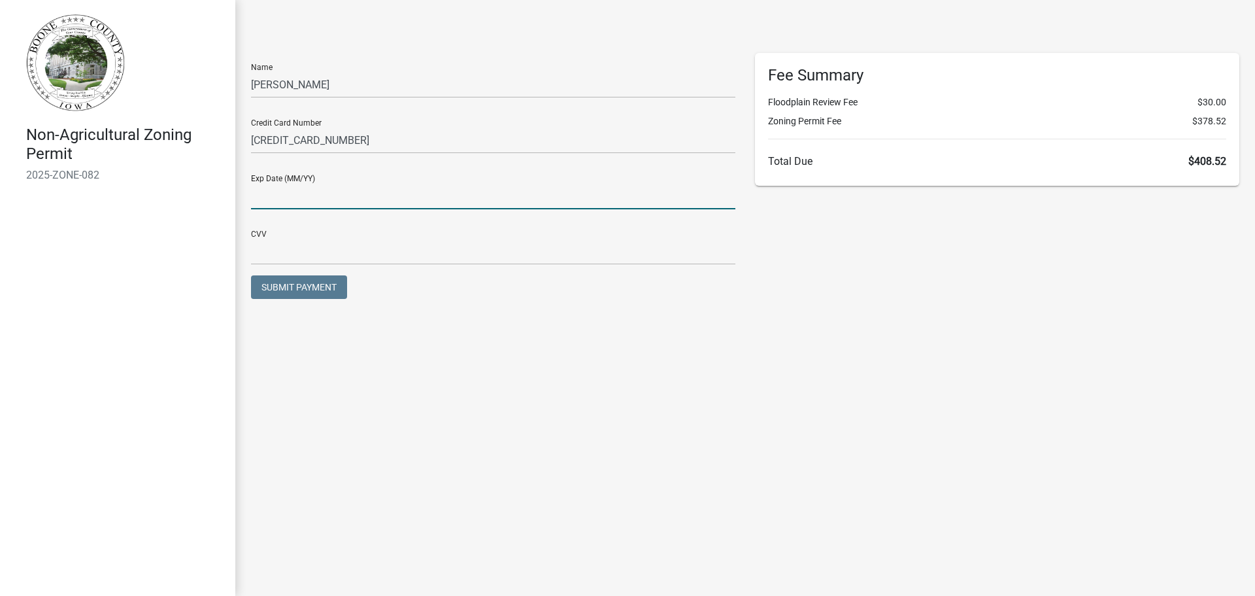
type input "03/26"
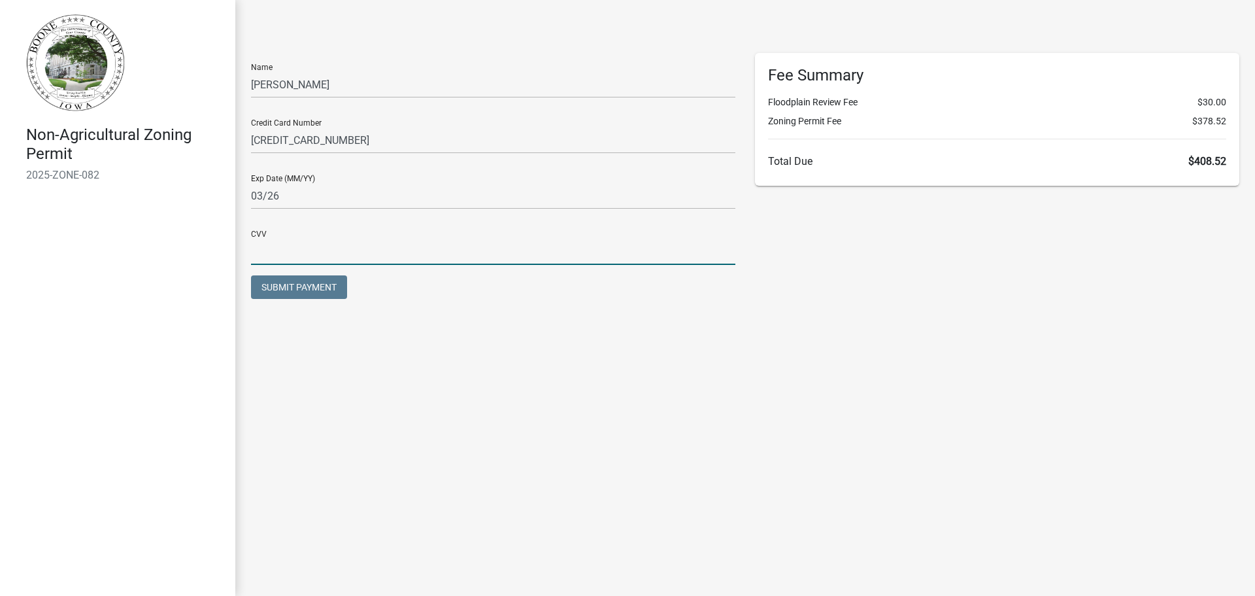
type input "346"
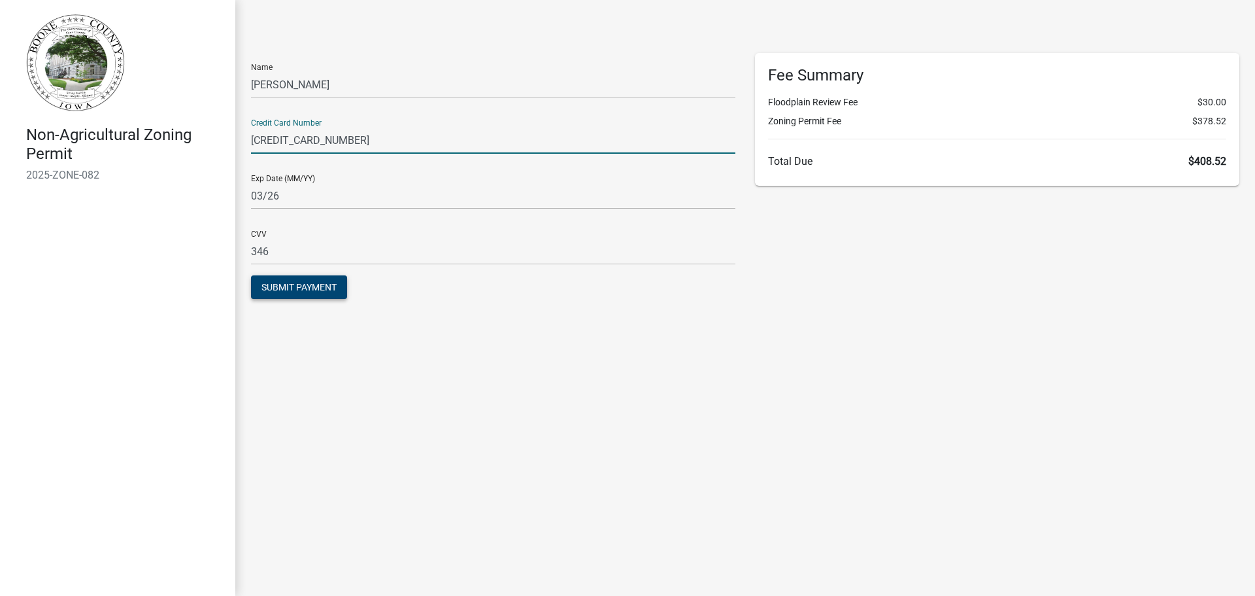
click at [318, 285] on span "Submit Payment" at bounding box center [298, 287] width 75 height 10
